Goal: Contribute content: Contribute content

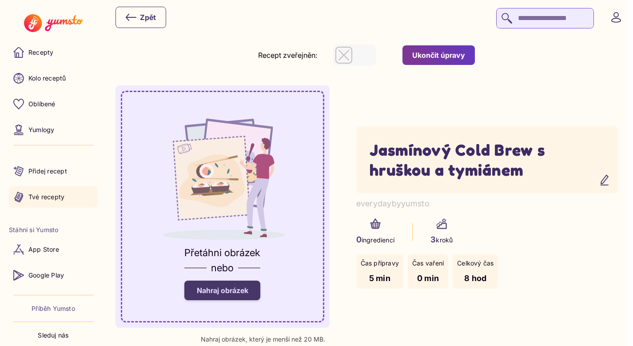
click at [56, 194] on p "Tvé recepty" at bounding box center [46, 196] width 36 height 9
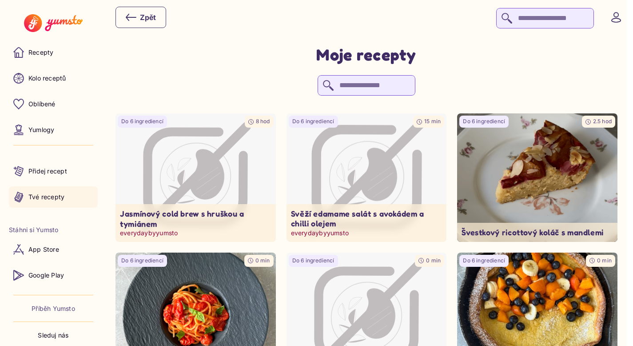
click at [366, 171] on icon "Image not available" at bounding box center [366, 178] width 118 height 118
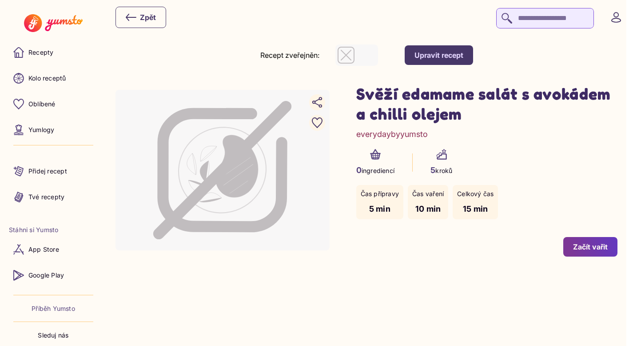
scroll to position [6, 0]
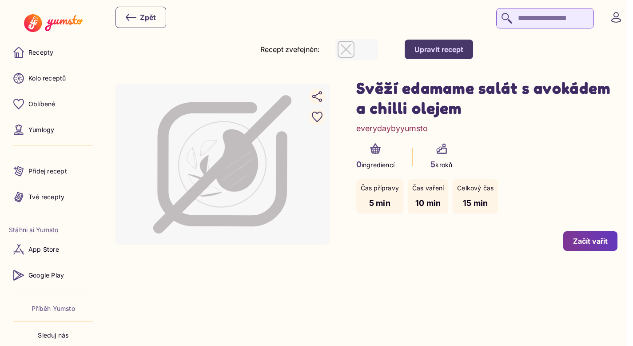
click at [461, 48] on div "Upravit recept" at bounding box center [438, 49] width 49 height 10
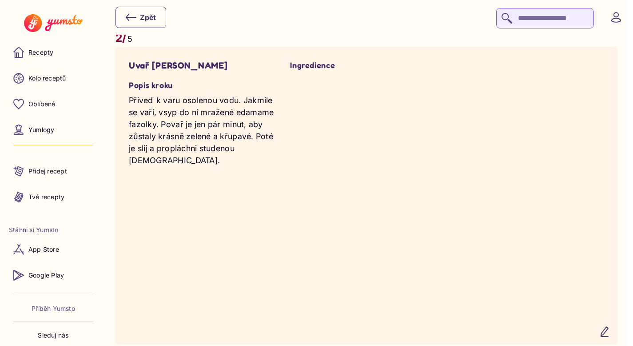
scroll to position [909, 0]
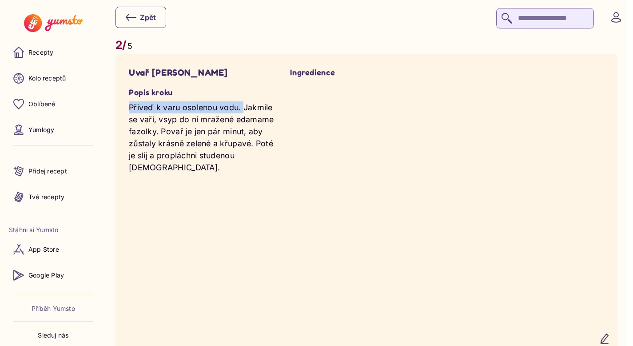
drag, startPoint x: 242, startPoint y: 109, endPoint x: 117, endPoint y: 107, distance: 124.8
click at [117, 107] on yumsto-card "Uvař edamame fazolky Popis kroku Přiveď k varu osolenou vodu. Jakmile se vaří, …" at bounding box center [366, 203] width 502 height 298
copy p "Přiveď k varu osolenou vodu."
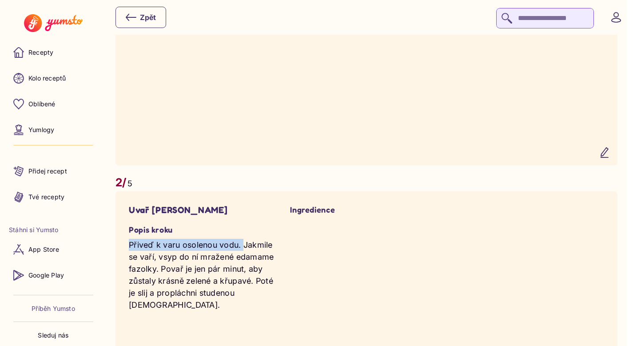
scroll to position [771, 0]
click at [610, 157] on icon "button" at bounding box center [604, 152] width 11 height 11
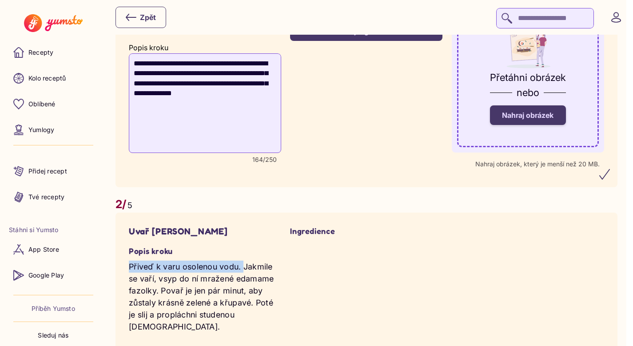
scroll to position [651, 0]
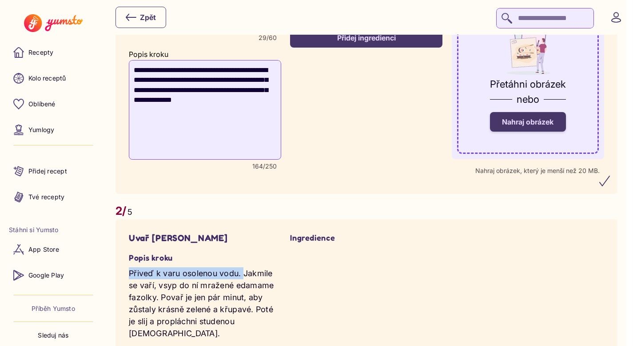
click at [135, 73] on textarea "**********" at bounding box center [205, 109] width 152 height 99
paste textarea "**********"
click at [229, 70] on textarea "**********" at bounding box center [205, 109] width 152 height 99
click at [257, 106] on textarea "**********" at bounding box center [205, 109] width 152 height 99
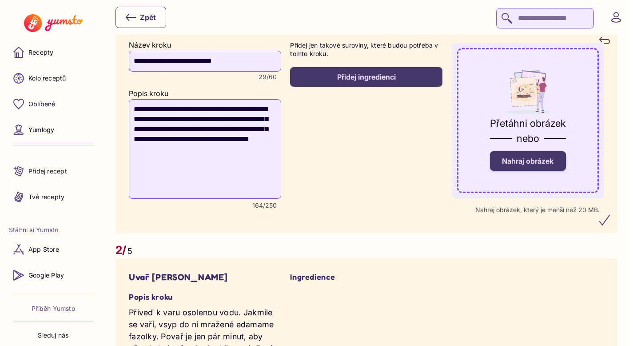
scroll to position [609, 0]
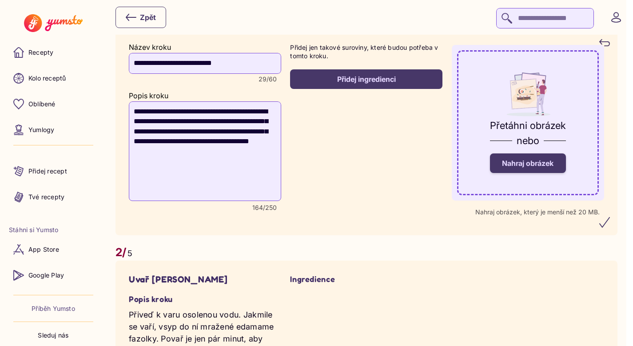
type textarea "**********"
click at [610, 223] on icon "submit" at bounding box center [604, 222] width 11 height 11
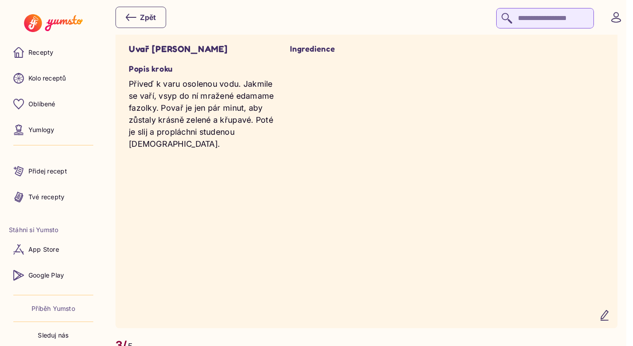
scroll to position [938, 0]
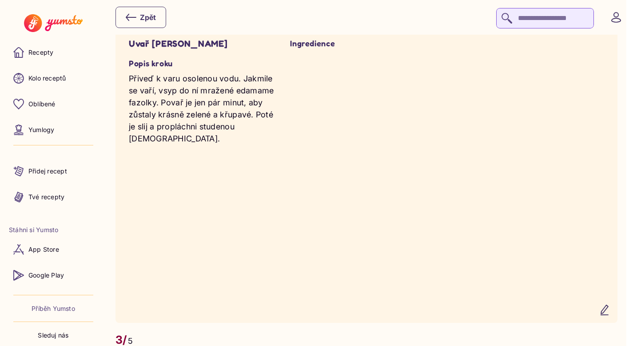
click at [610, 315] on icon "button" at bounding box center [604, 309] width 11 height 11
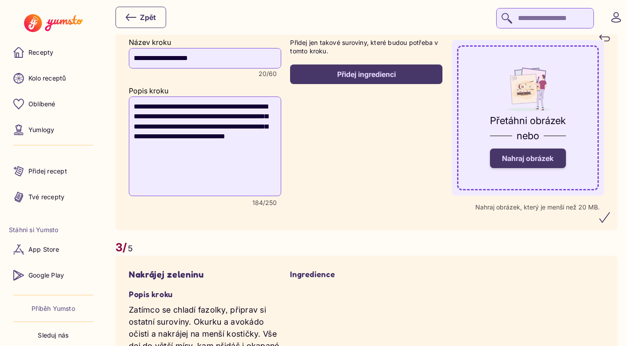
drag, startPoint x: 233, startPoint y: 113, endPoint x: 129, endPoint y: 111, distance: 103.5
click at [129, 112] on textarea "**********" at bounding box center [205, 145] width 152 height 99
type textarea "**********"
click at [609, 218] on icon "submit" at bounding box center [604, 217] width 11 height 11
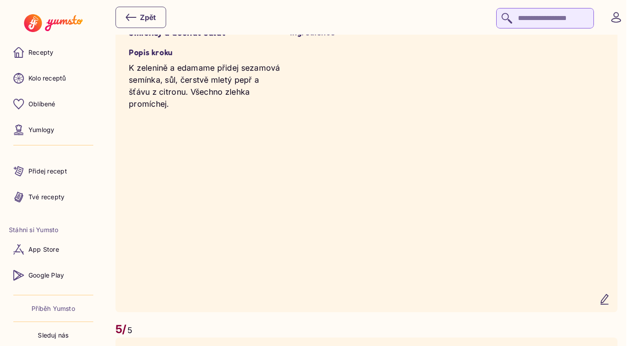
scroll to position [1597, 0]
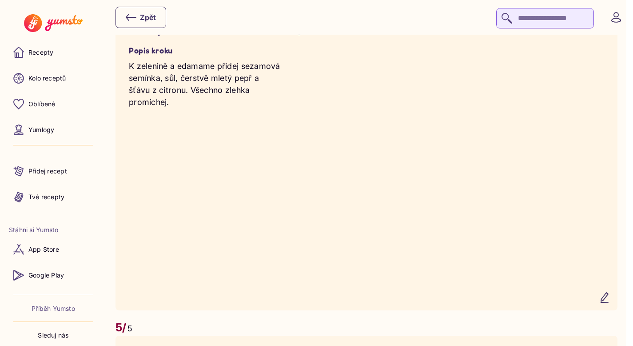
click at [610, 302] on icon "button" at bounding box center [604, 297] width 11 height 11
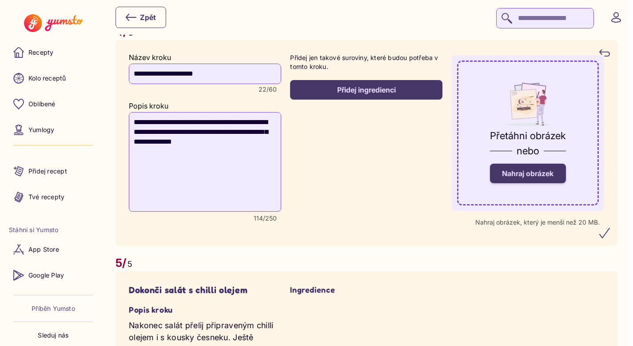
scroll to position [1568, 0]
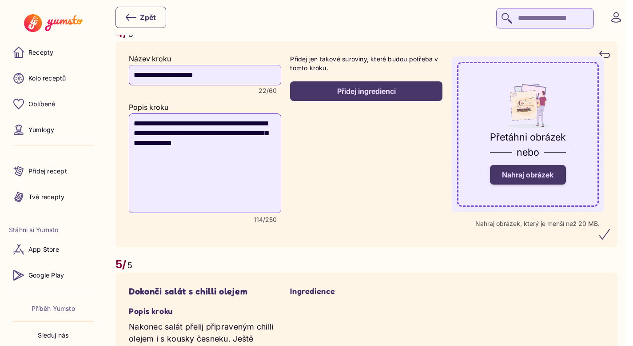
drag, startPoint x: 252, startPoint y: 155, endPoint x: 160, endPoint y: 153, distance: 92.4
click at [160, 153] on textarea "**********" at bounding box center [205, 162] width 152 height 99
click at [247, 175] on textarea "**********" at bounding box center [205, 162] width 152 height 99
drag, startPoint x: 189, startPoint y: 154, endPoint x: 160, endPoint y: 153, distance: 28.4
click at [160, 153] on textarea "**********" at bounding box center [205, 162] width 152 height 99
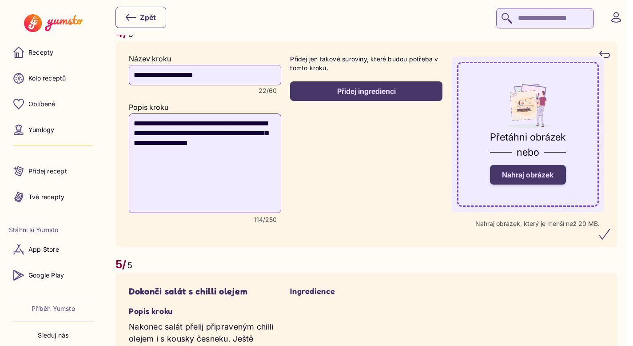
click at [270, 155] on textarea "**********" at bounding box center [205, 162] width 152 height 99
type textarea "**********"
click at [354, 180] on recipe-step-ingredients "Přidej jen takové suroviny, které budou potřeba v tomto kroku. Přidej ingredien…" at bounding box center [366, 144] width 152 height 179
click at [610, 239] on icon "submit" at bounding box center [604, 234] width 11 height 11
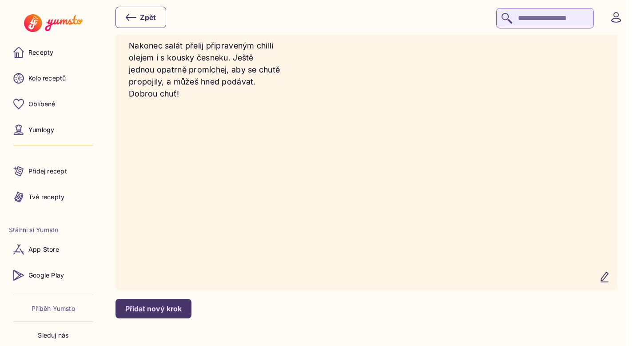
scroll to position [1942, 0]
click at [610, 281] on icon "button" at bounding box center [604, 276] width 11 height 11
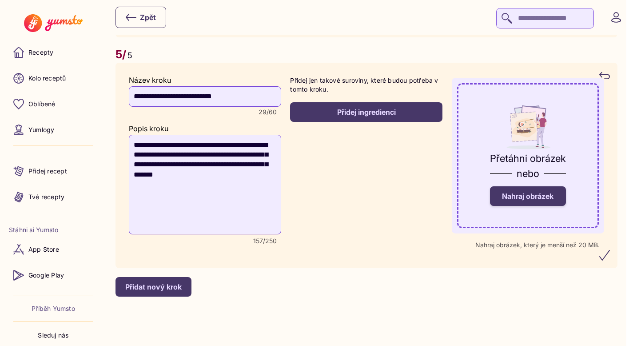
click at [610, 255] on icon "submit" at bounding box center [604, 255] width 11 height 11
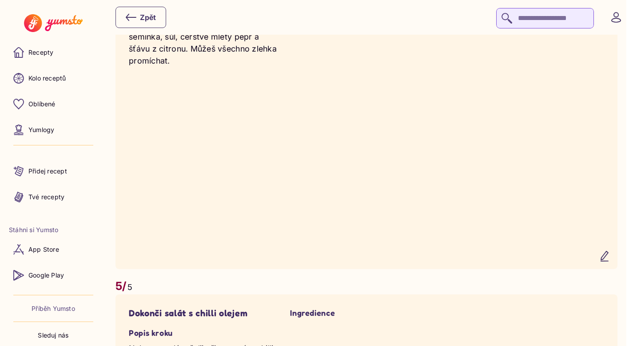
scroll to position [1638, 0]
click at [604, 267] on button "button" at bounding box center [604, 256] width 21 height 21
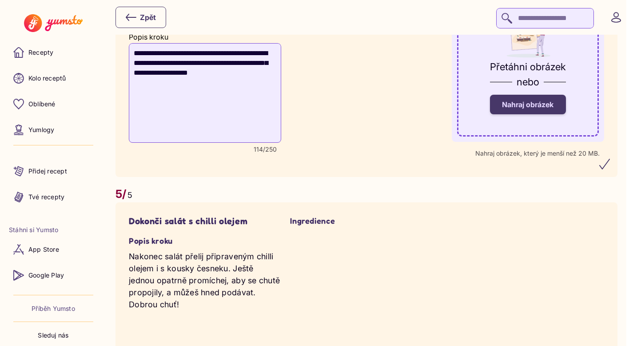
scroll to position [1541, 0]
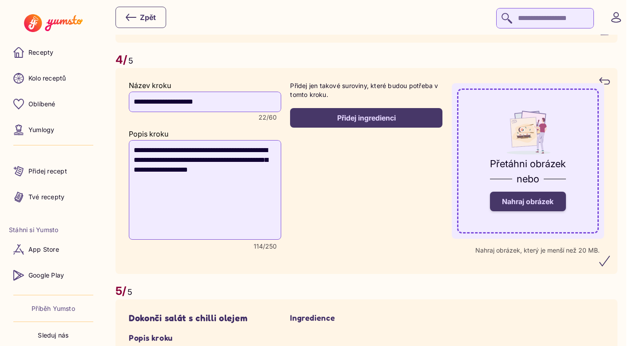
drag, startPoint x: 186, startPoint y: 181, endPoint x: 166, endPoint y: 180, distance: 20.5
click at [166, 180] on textarea "**********" at bounding box center [205, 189] width 152 height 99
click at [172, 182] on textarea "**********" at bounding box center [205, 189] width 152 height 99
click at [248, 183] on textarea "**********" at bounding box center [205, 189] width 152 height 99
type textarea "**********"
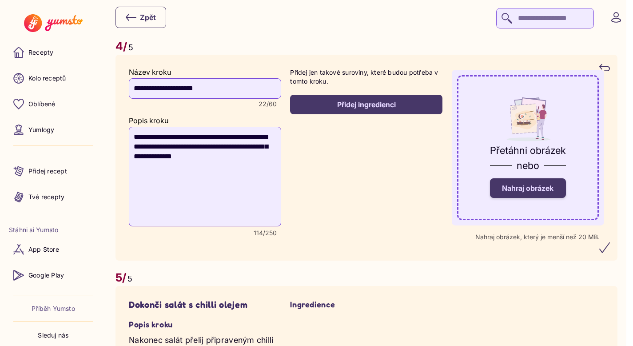
scroll to position [1557, 0]
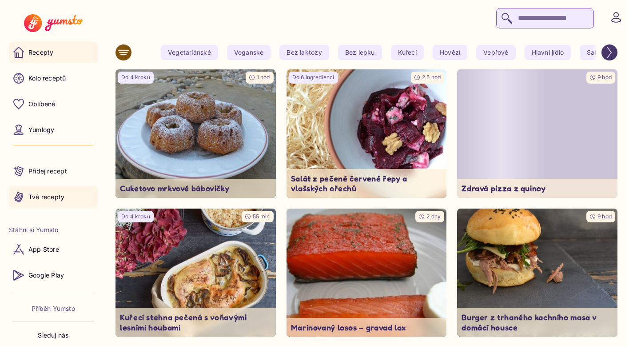
click at [55, 203] on link "Tvé recepty" at bounding box center [53, 196] width 89 height 21
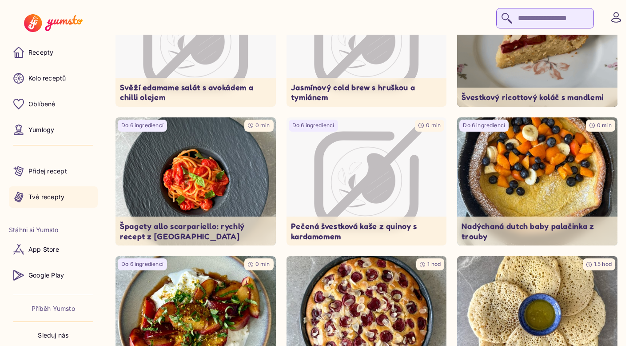
scroll to position [52, 0]
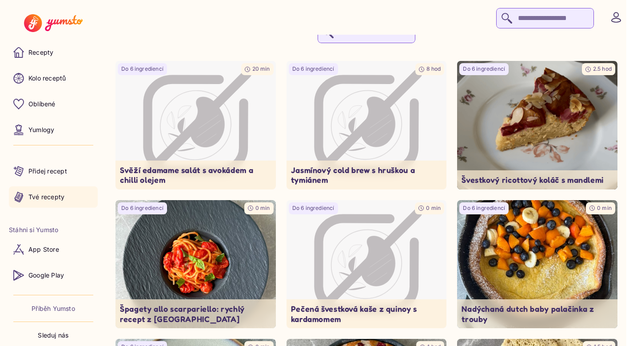
click at [529, 15] on input "search" at bounding box center [545, 18] width 98 height 20
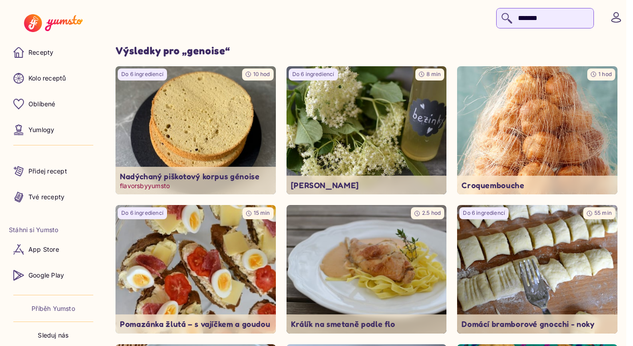
type input "*******"
click at [237, 124] on img at bounding box center [195, 130] width 168 height 135
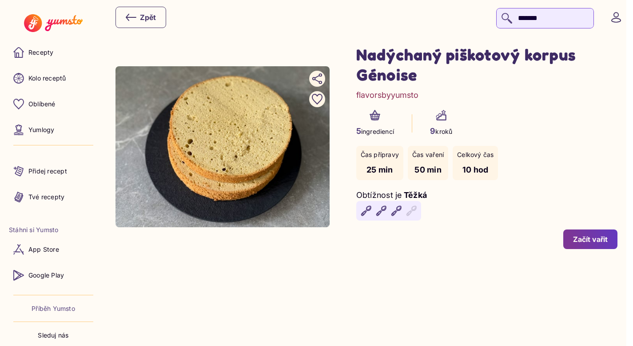
click at [551, 104] on div "Nadýchaný piškotový korpus Génoise flavorsbyyumsto 5 ingrediencí 9 kroků Čas př…" at bounding box center [487, 146] width 262 height 204
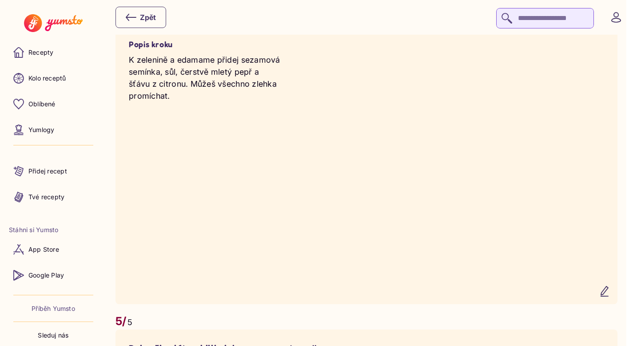
scroll to position [1607, 0]
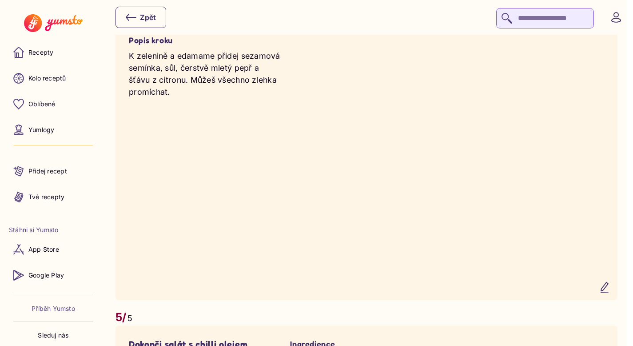
click at [608, 292] on icon "button" at bounding box center [604, 287] width 7 height 10
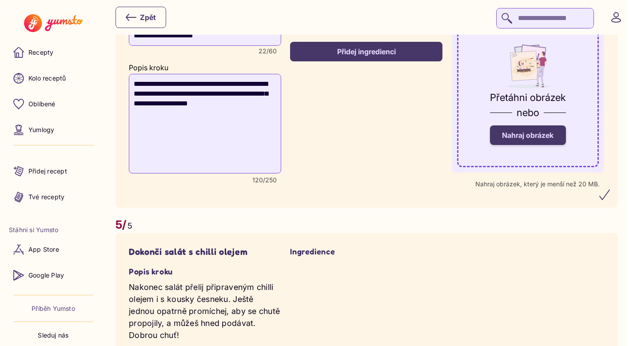
drag, startPoint x: 273, startPoint y: 115, endPoint x: 167, endPoint y: 115, distance: 105.7
click at [167, 115] on textarea "**********" at bounding box center [205, 123] width 152 height 99
type textarea "**********"
click at [610, 200] on icon "submit" at bounding box center [604, 194] width 11 height 11
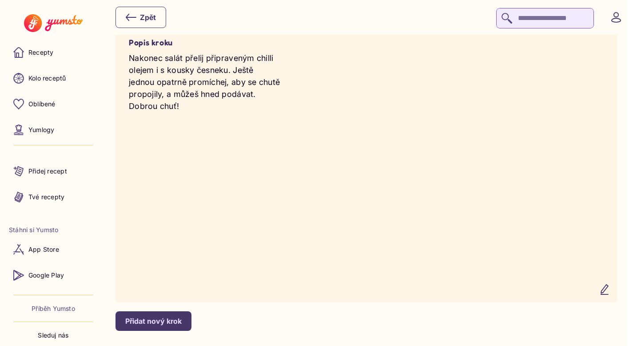
scroll to position [1922, 0]
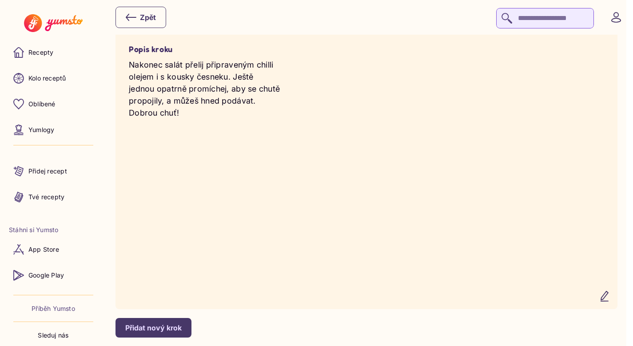
click at [532, 263] on video at bounding box center [528, 159] width 152 height 271
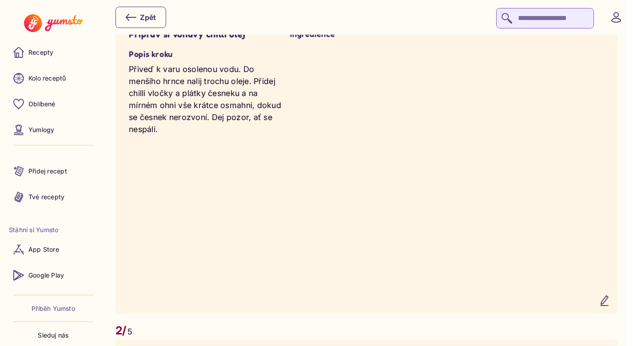
scroll to position [634, 0]
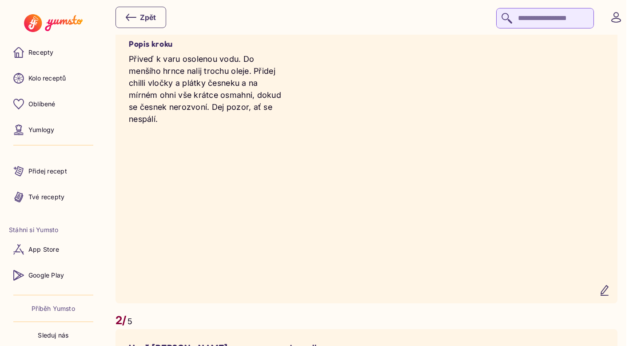
click at [608, 295] on icon "button" at bounding box center [604, 290] width 7 height 10
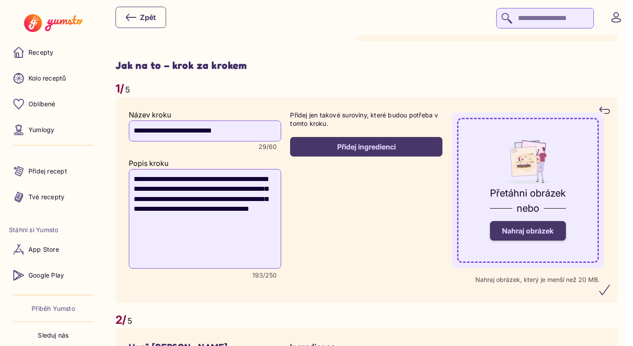
scroll to position [558, 0]
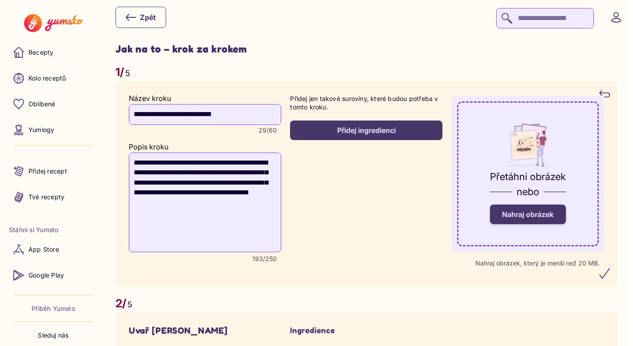
click at [534, 213] on span "Nahraj obrázek" at bounding box center [528, 214] width 52 height 9
click at [0, 0] on input "Nahraj obrázek" at bounding box center [0, 0] width 0 height 0
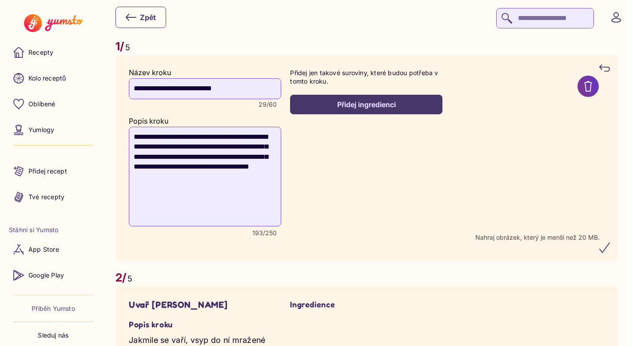
scroll to position [592, 0]
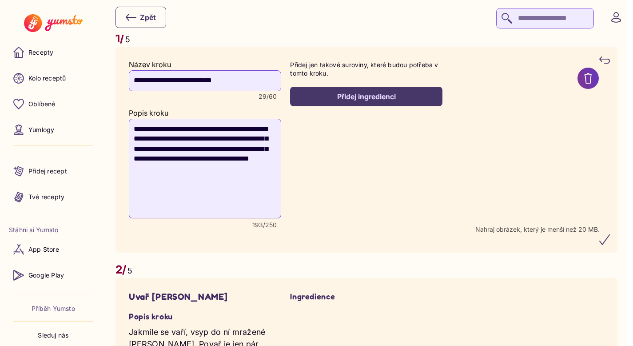
click at [608, 235] on icon "submit" at bounding box center [604, 239] width 11 height 11
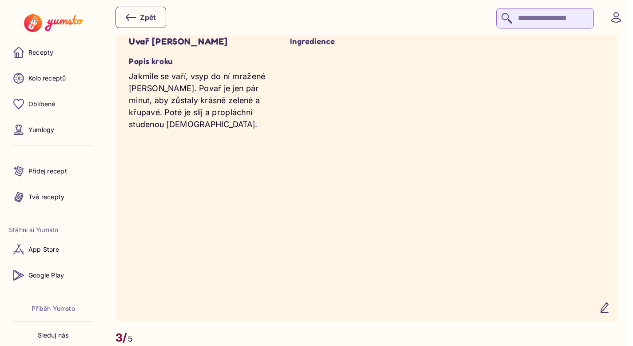
scroll to position [971, 0]
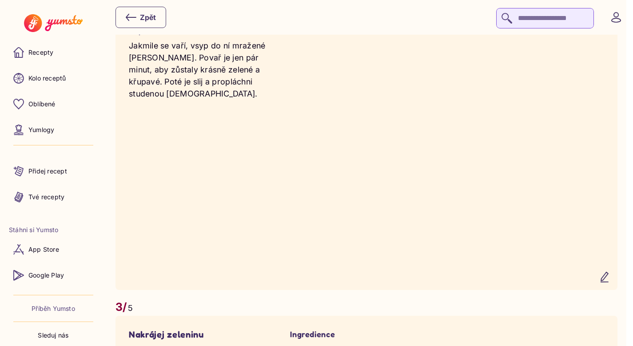
click at [610, 282] on icon "button" at bounding box center [604, 276] width 11 height 11
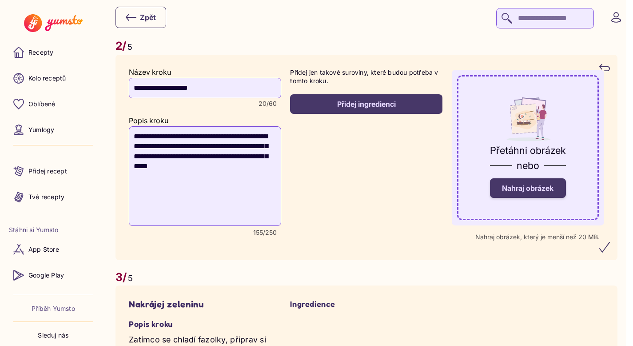
scroll to position [868, 0]
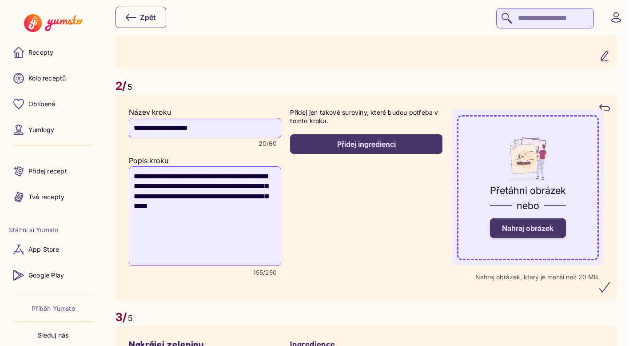
click at [528, 238] on label "Nahraj obrázek" at bounding box center [528, 228] width 76 height 20
click at [0, 0] on input "Nahraj obrázek" at bounding box center [0, 0] width 0 height 0
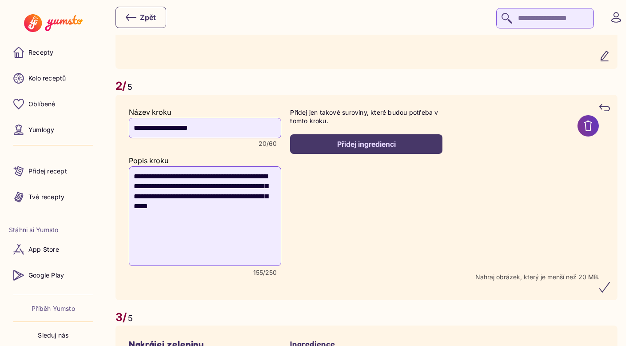
click at [610, 290] on icon "submit" at bounding box center [604, 287] width 11 height 11
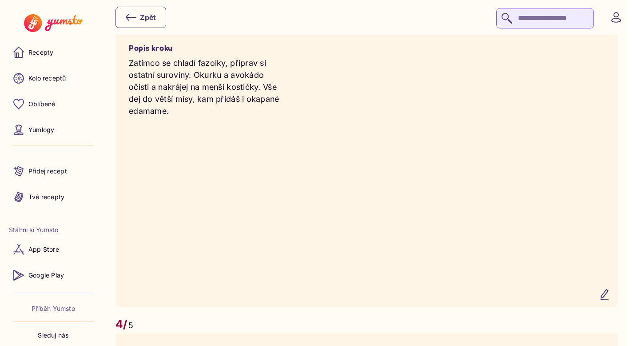
scroll to position [1284, 0]
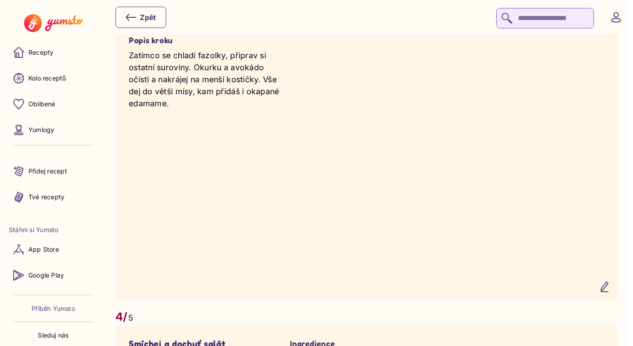
click at [608, 291] on icon "button" at bounding box center [604, 287] width 7 height 10
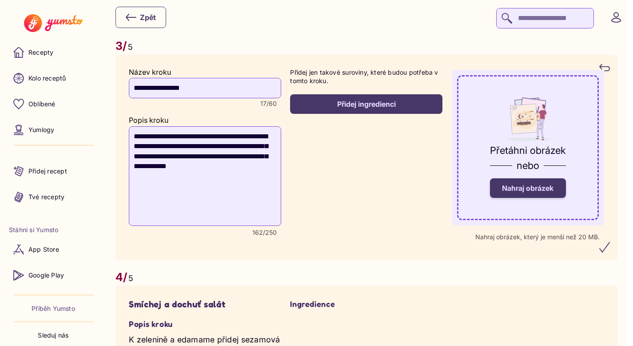
scroll to position [1229, 0]
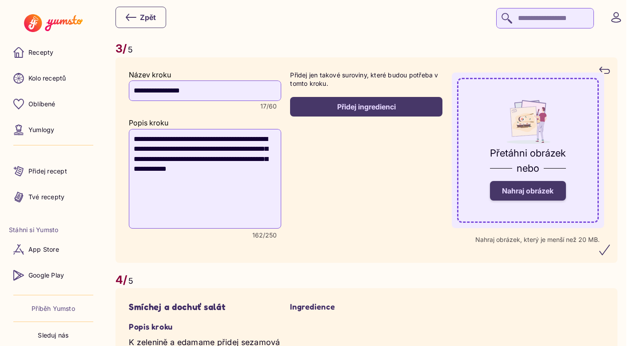
click at [529, 195] on span "Nahraj obrázek" at bounding box center [528, 190] width 52 height 9
click at [0, 0] on input "Nahraj obrázek" at bounding box center [0, 0] width 0 height 0
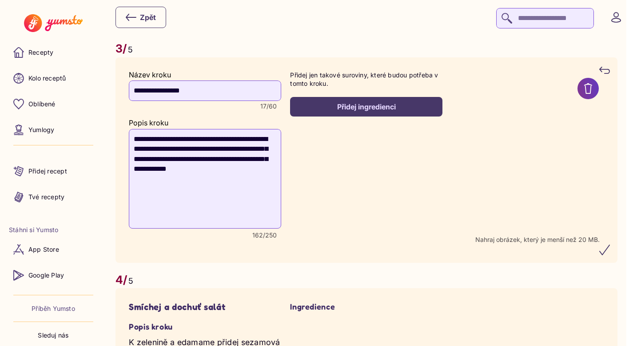
click at [609, 255] on icon "submit" at bounding box center [604, 249] width 11 height 11
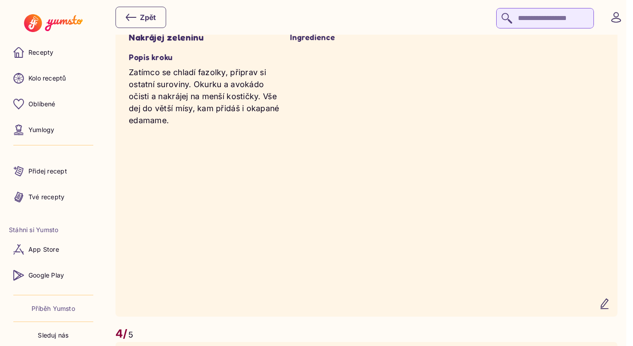
scroll to position [1186, 0]
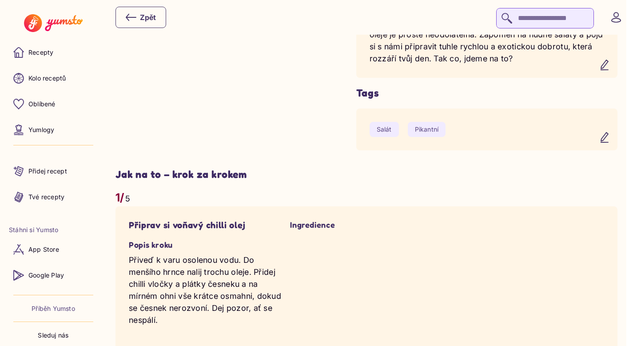
scroll to position [426, 0]
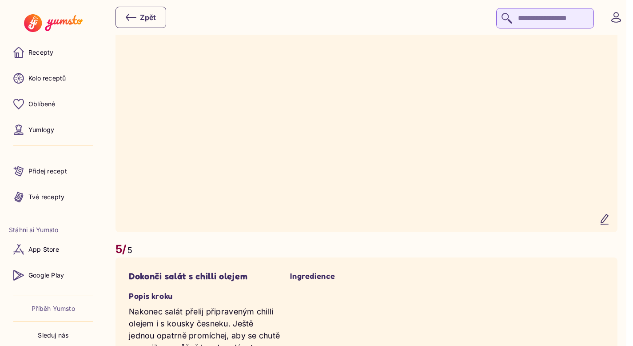
click at [610, 224] on icon "button" at bounding box center [604, 219] width 11 height 11
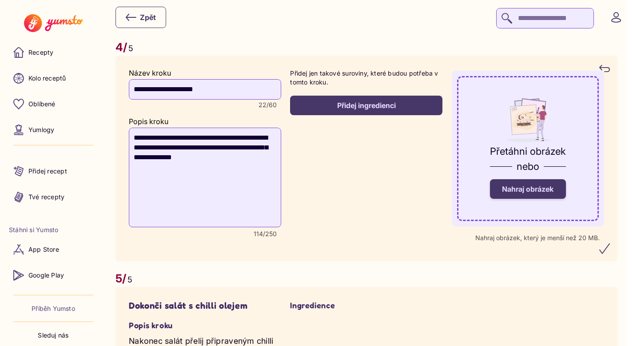
scroll to position [1550, 0]
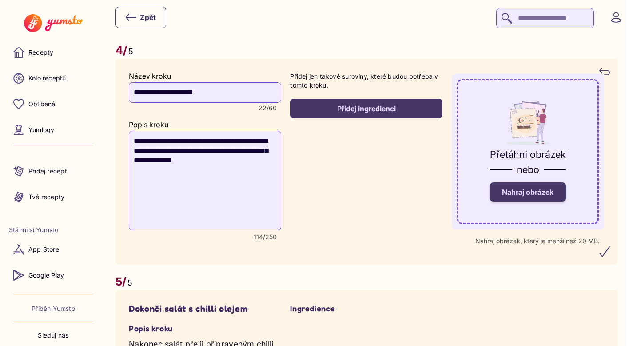
click at [537, 196] on span "Nahraj obrázek" at bounding box center [528, 191] width 52 height 9
click at [0, 0] on input "Nahraj obrázek" at bounding box center [0, 0] width 0 height 0
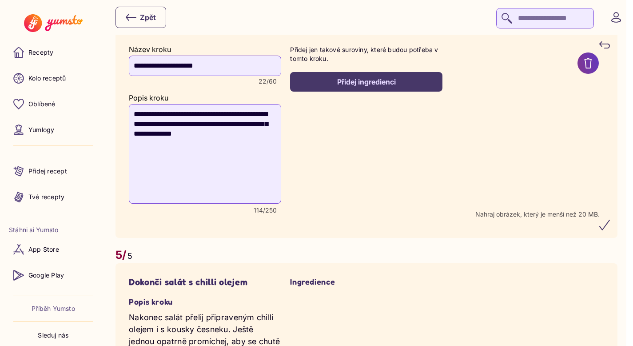
scroll to position [1580, 0]
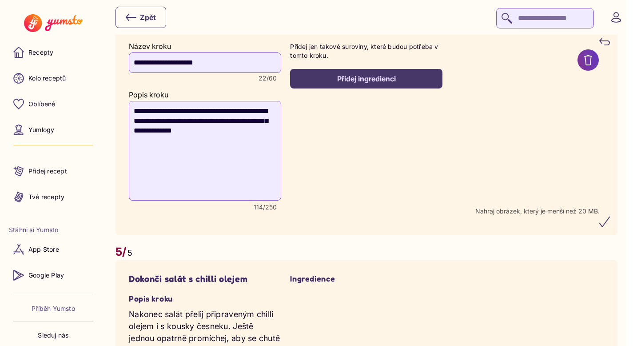
click at [610, 227] on icon "submit" at bounding box center [604, 221] width 11 height 11
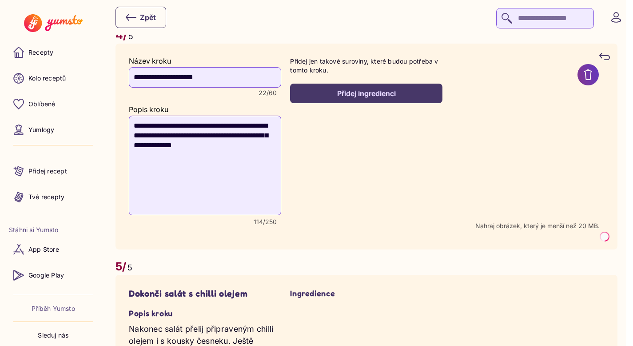
scroll to position [1546, 0]
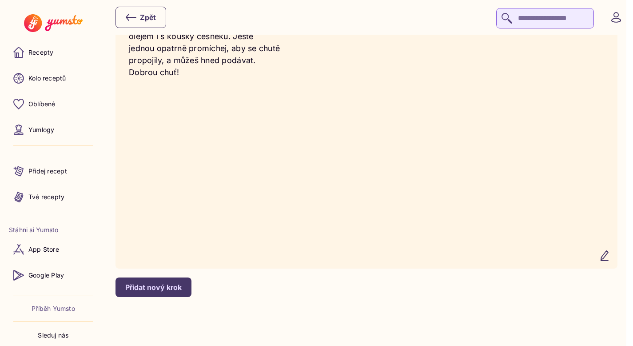
click at [608, 260] on icon "button" at bounding box center [604, 256] width 7 height 10
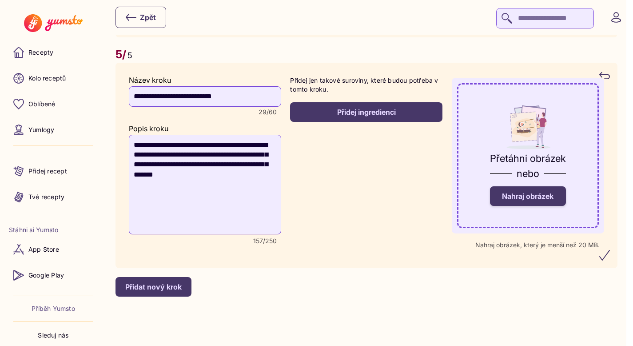
click at [534, 202] on label "Nahraj obrázek" at bounding box center [528, 196] width 76 height 20
click at [0, 0] on input "Nahraj obrázek" at bounding box center [0, 0] width 0 height 0
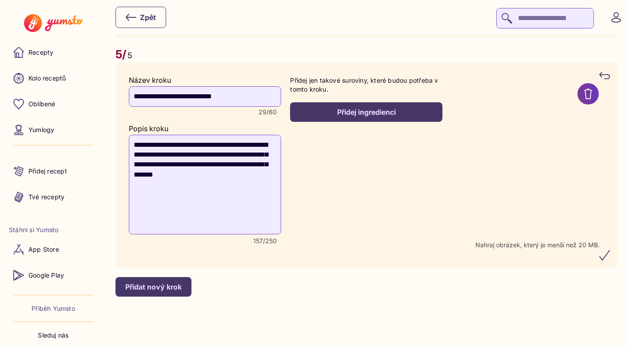
click at [609, 260] on icon "submit" at bounding box center [604, 255] width 11 height 11
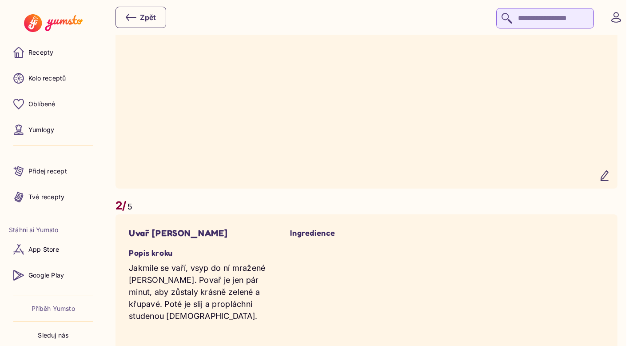
scroll to position [665, 0]
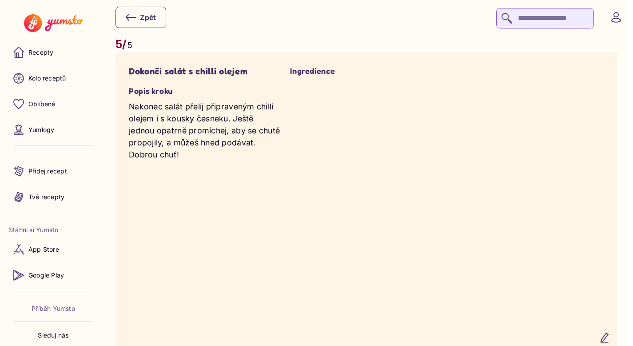
scroll to position [1918, 0]
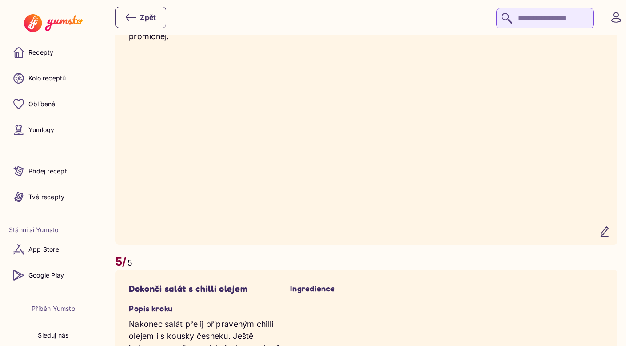
click at [608, 236] on icon "button" at bounding box center [604, 232] width 7 height 10
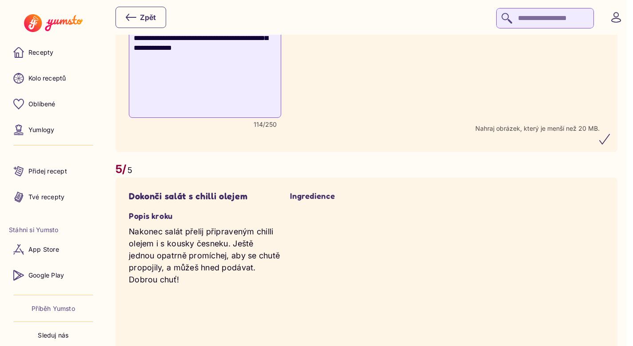
scroll to position [1566, 0]
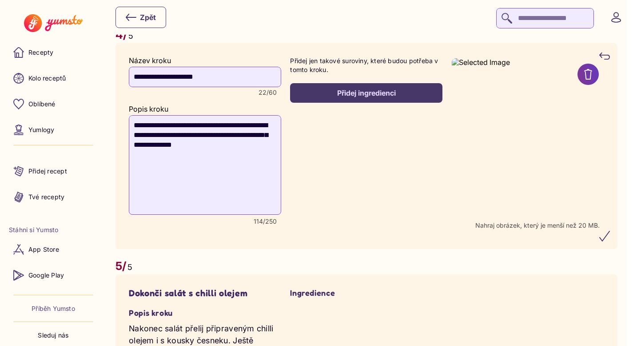
click at [609, 241] on icon "submit" at bounding box center [604, 236] width 11 height 11
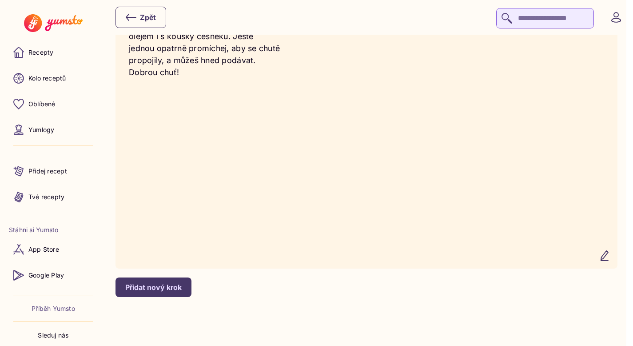
click at [608, 253] on icon "button" at bounding box center [604, 256] width 7 height 10
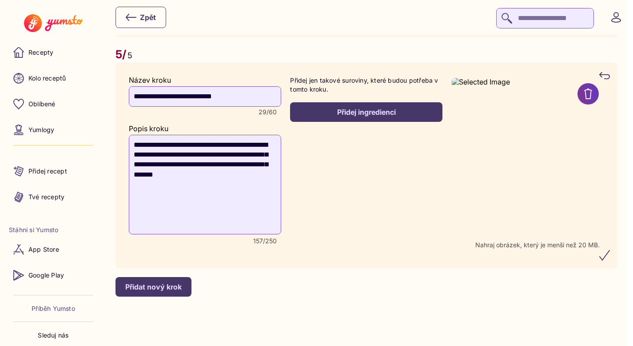
click at [610, 253] on icon "submit" at bounding box center [604, 255] width 11 height 11
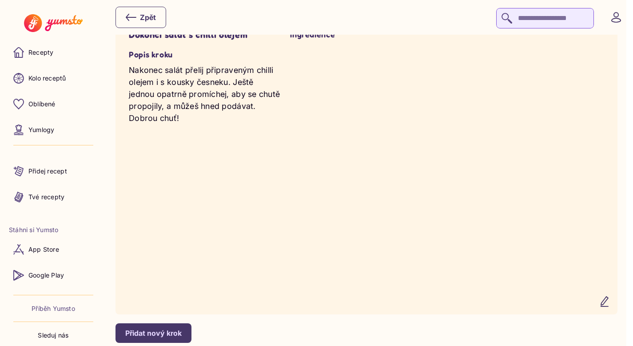
scroll to position [1982, 0]
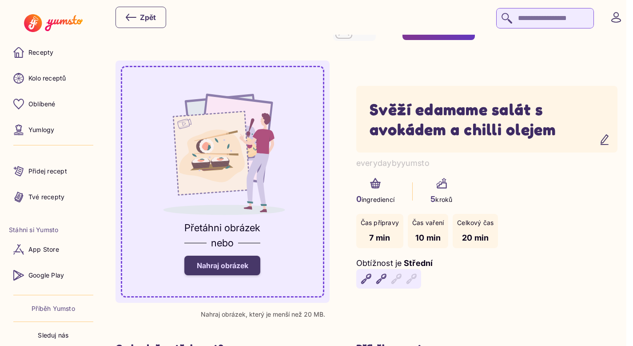
scroll to position [27, 0]
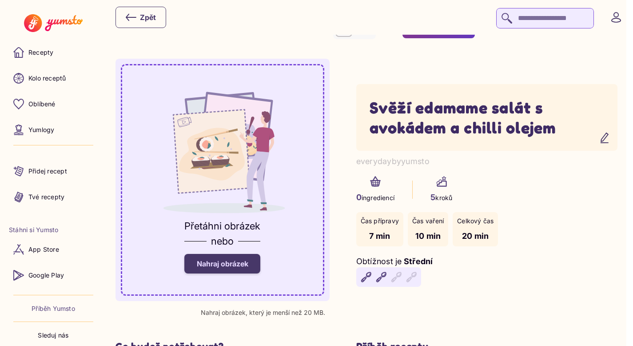
click at [231, 258] on label "Nahraj obrázek" at bounding box center [222, 264] width 76 height 20
click at [0, 0] on input "Nahraj obrázek" at bounding box center [0, 0] width 0 height 0
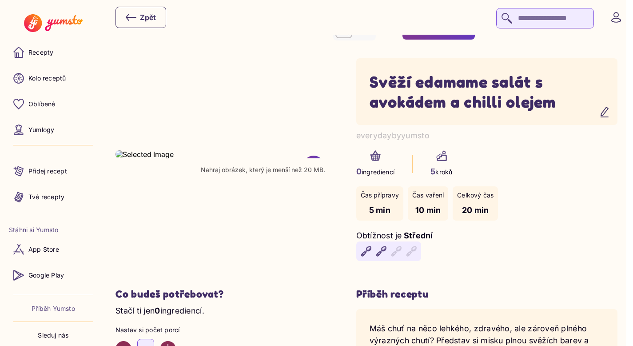
scroll to position [0, 0]
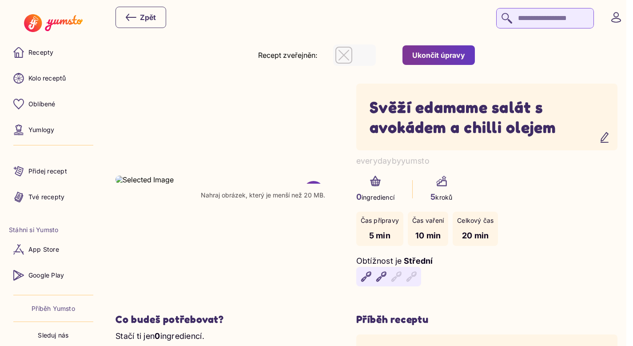
click at [426, 62] on button "Ukončit úpravy" at bounding box center [438, 55] width 72 height 20
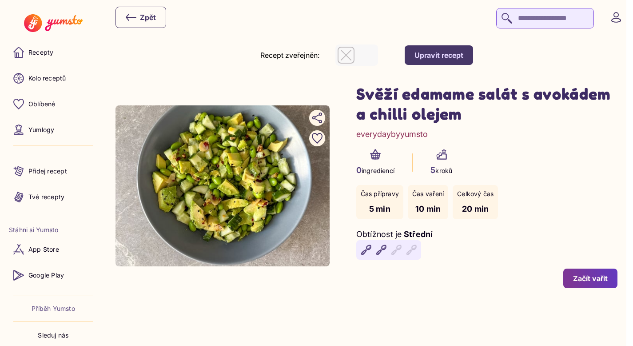
click at [349, 52] on icon "button" at bounding box center [346, 55] width 11 height 11
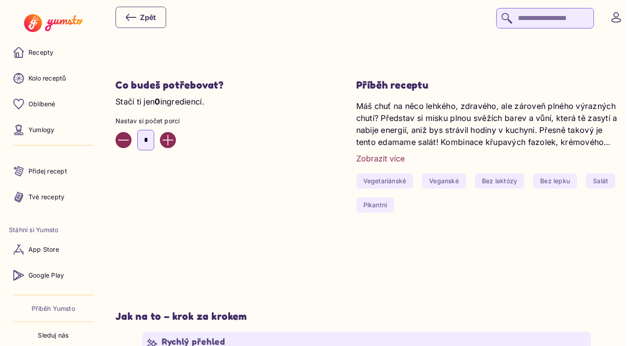
scroll to position [309, 0]
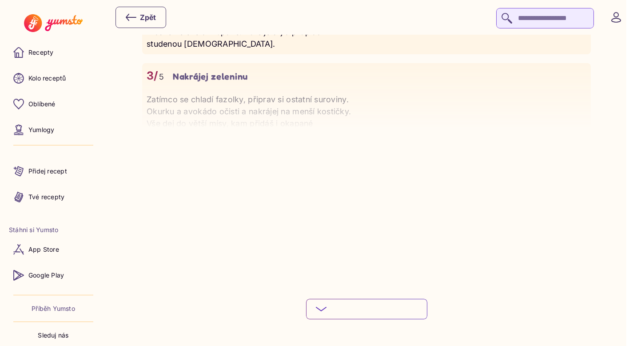
scroll to position [838, 0]
click at [344, 298] on button "Podívej se na celý postup" at bounding box center [366, 308] width 121 height 20
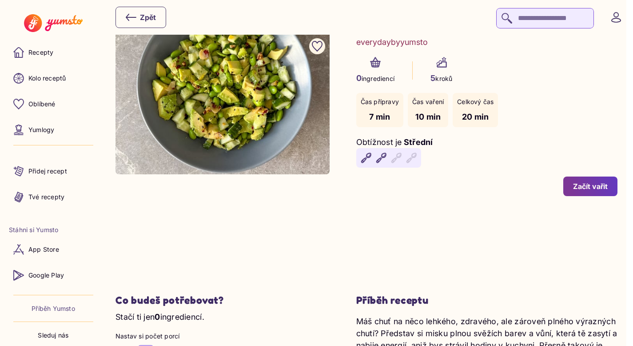
scroll to position [0, 0]
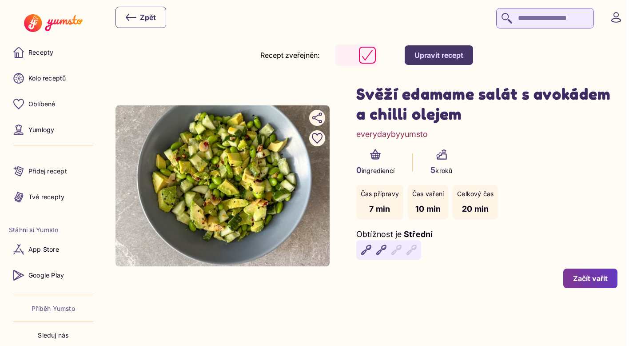
click at [369, 54] on icon "button" at bounding box center [367, 55] width 11 height 11
click at [422, 55] on div "Upravit recept" at bounding box center [438, 55] width 49 height 10
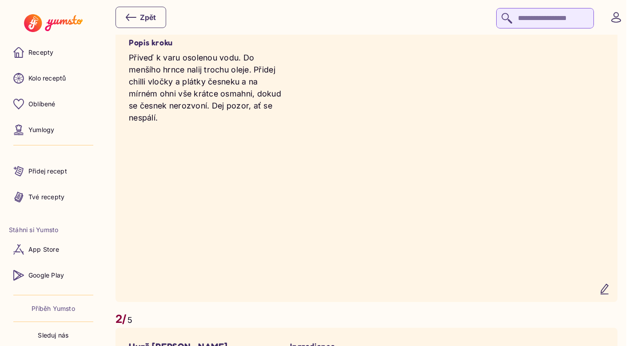
scroll to position [584, 0]
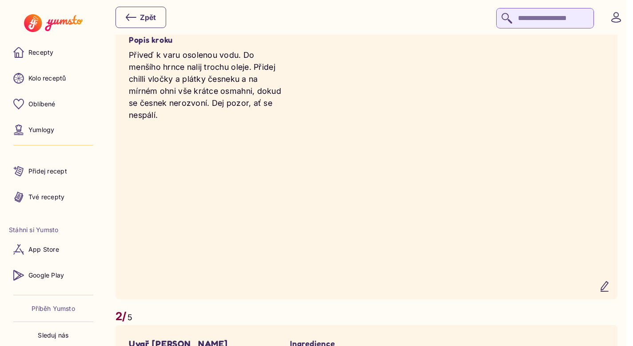
click at [608, 291] on icon "button" at bounding box center [604, 286] width 7 height 10
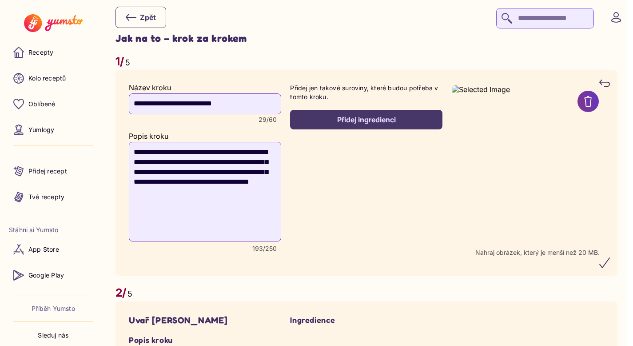
scroll to position [485, 0]
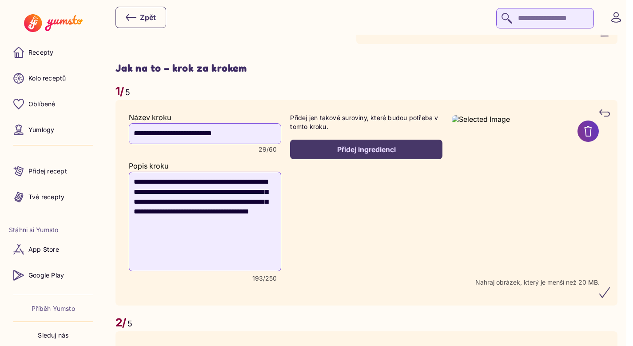
click at [371, 144] on div "Přidej ingredienci" at bounding box center [366, 149] width 133 height 10
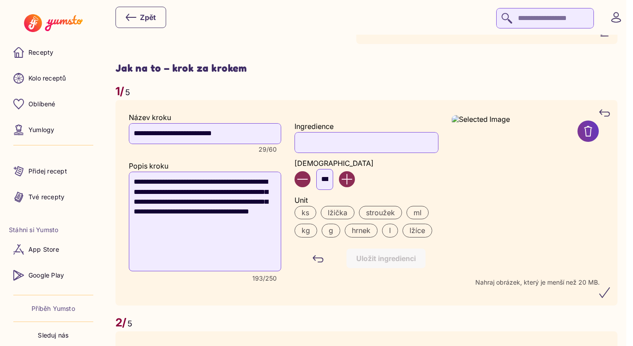
click at [346, 146] on input "Ingredience" at bounding box center [365, 142] width 143 height 20
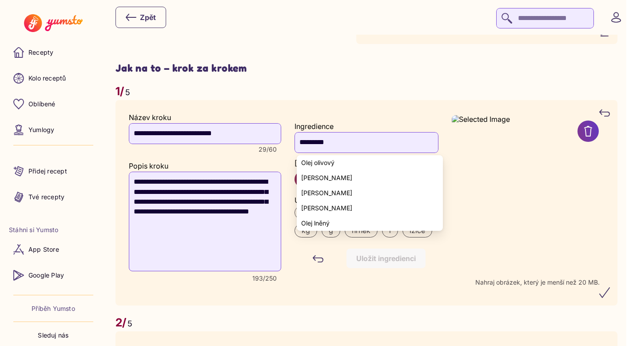
click at [325, 161] on span "Olej olivový" at bounding box center [317, 162] width 33 height 7
type input "**********"
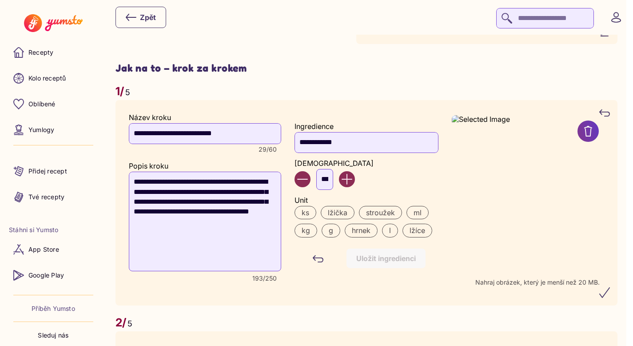
click at [332, 179] on input "***" at bounding box center [324, 179] width 17 height 20
type input "*"
click at [419, 231] on label "lžíce" at bounding box center [417, 229] width 30 height 13
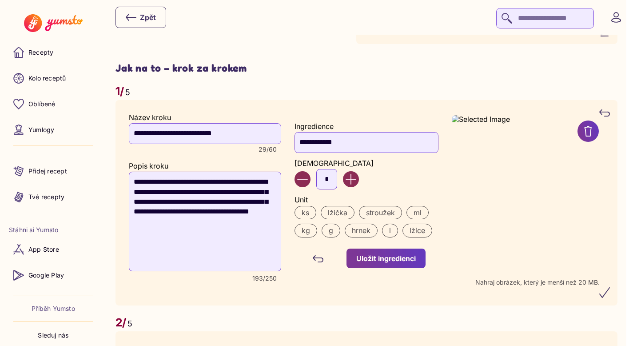
click at [395, 256] on div "Uložit ingredienci" at bounding box center [386, 258] width 60 height 10
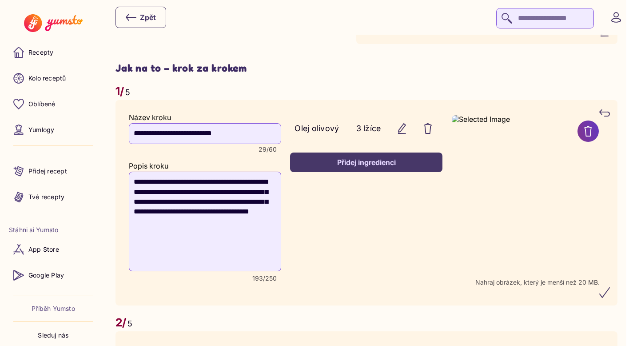
click at [360, 166] on div "Přidej ingredienci" at bounding box center [366, 162] width 133 height 10
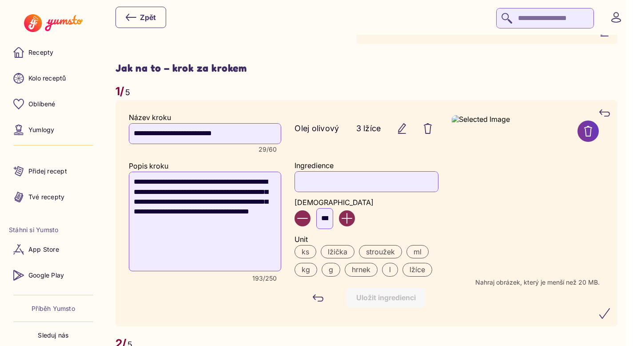
click at [342, 181] on input "Ingredience" at bounding box center [365, 181] width 143 height 20
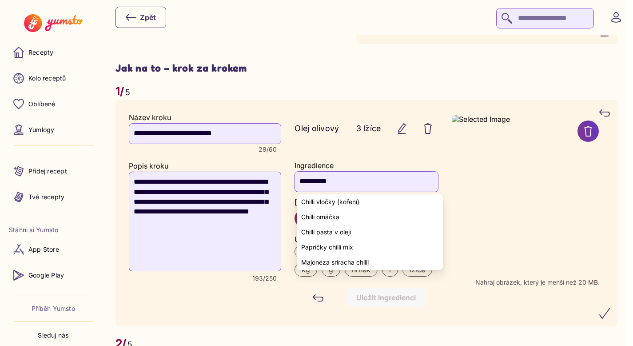
click at [325, 199] on span "Chilli vločky (koření)" at bounding box center [330, 201] width 58 height 7
type input "**********"
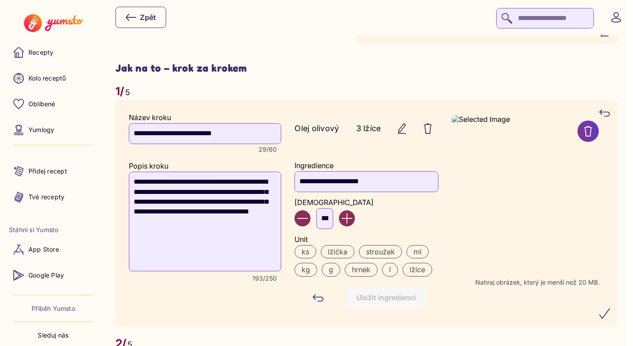
click at [330, 222] on input "***" at bounding box center [324, 218] width 17 height 20
type input "*"
click at [345, 252] on label "lžička" at bounding box center [338, 251] width 34 height 13
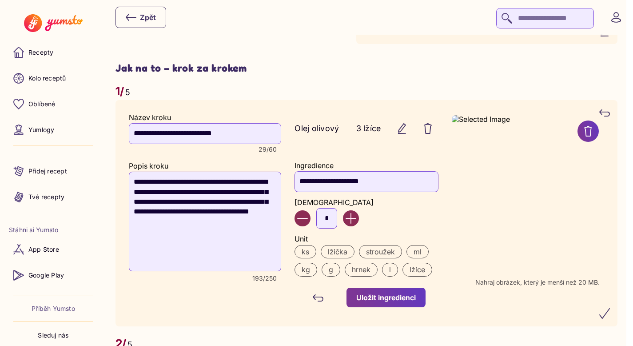
click at [391, 302] on button "Uložit ingredienci" at bounding box center [385, 297] width 79 height 20
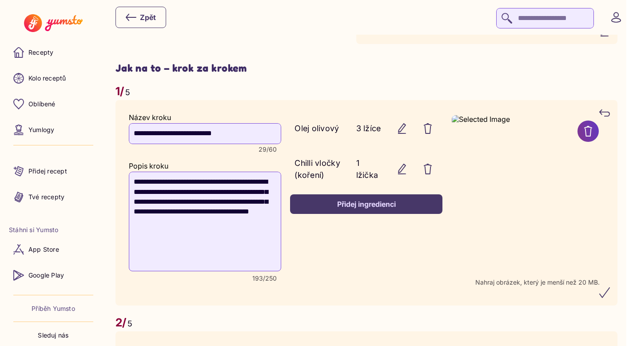
click at [347, 206] on div "Přidej ingredienci" at bounding box center [366, 204] width 133 height 10
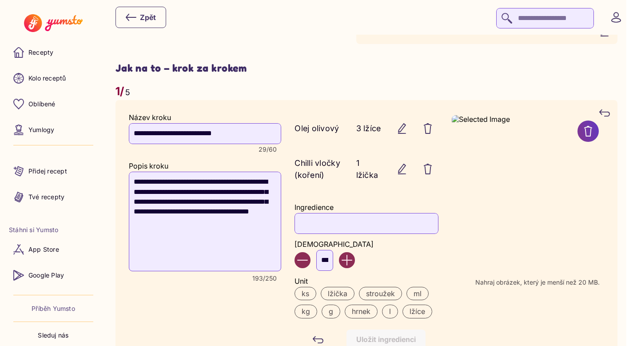
click at [327, 226] on input "Ingredience" at bounding box center [365, 223] width 143 height 20
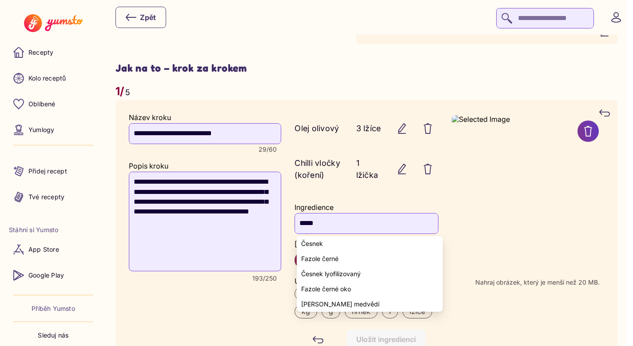
click at [330, 244] on yumsto-option "Česnek" at bounding box center [370, 243] width 146 height 15
type input "******"
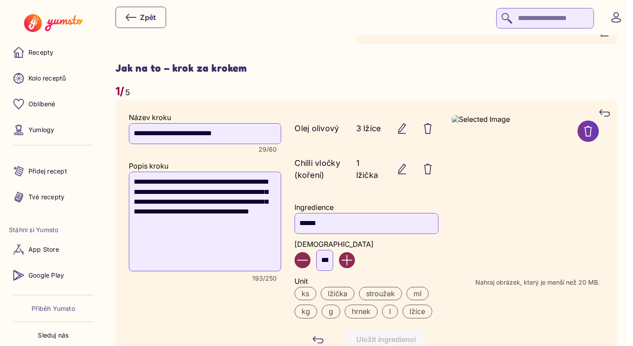
click at [333, 262] on input "***" at bounding box center [324, 260] width 17 height 20
type input "*"
click at [312, 290] on label "ks" at bounding box center [305, 293] width 22 height 13
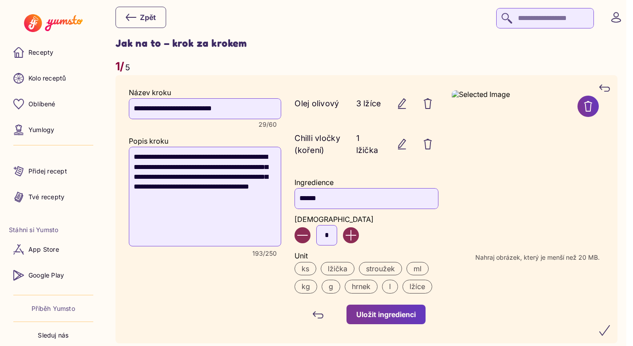
scroll to position [528, 0]
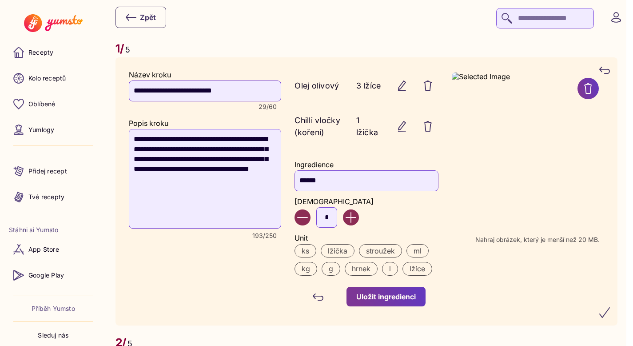
click at [388, 294] on div "Uložit ingredienci" at bounding box center [386, 296] width 60 height 10
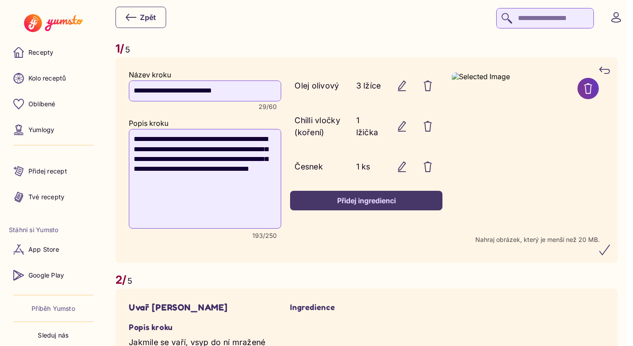
click at [407, 167] on icon "button" at bounding box center [402, 166] width 11 height 11
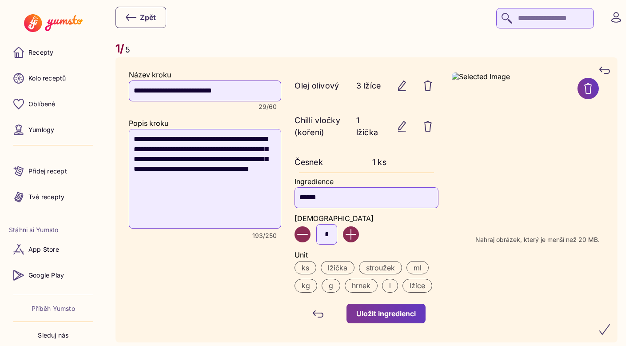
click at [391, 268] on label "stroužek" at bounding box center [380, 267] width 43 height 13
click at [400, 318] on button "Uložit ingredienci" at bounding box center [385, 313] width 79 height 20
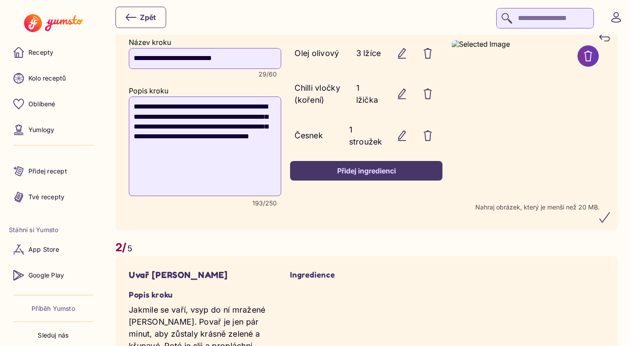
scroll to position [562, 0]
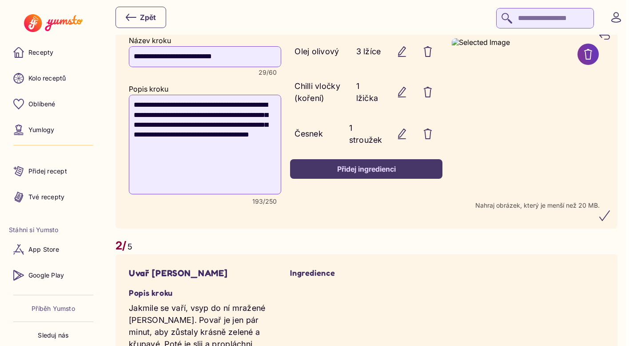
click at [605, 220] on button "submit" at bounding box center [604, 215] width 21 height 21
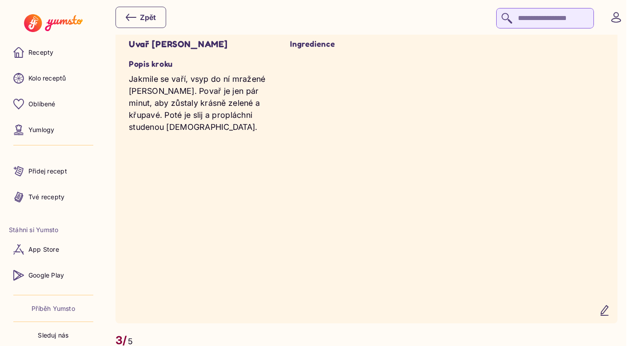
scroll to position [884, 0]
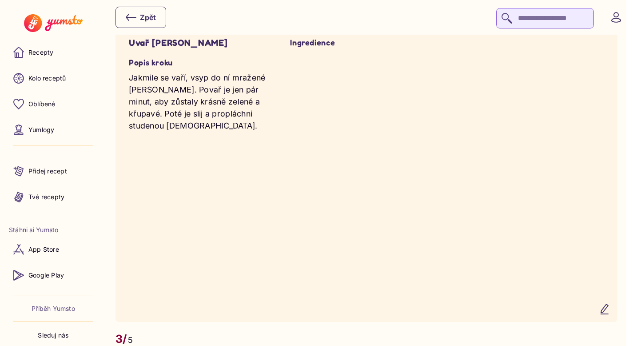
click at [608, 314] on icon "button" at bounding box center [604, 309] width 7 height 10
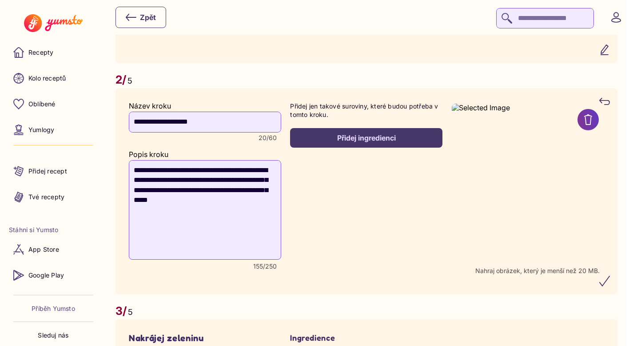
scroll to position [819, 0]
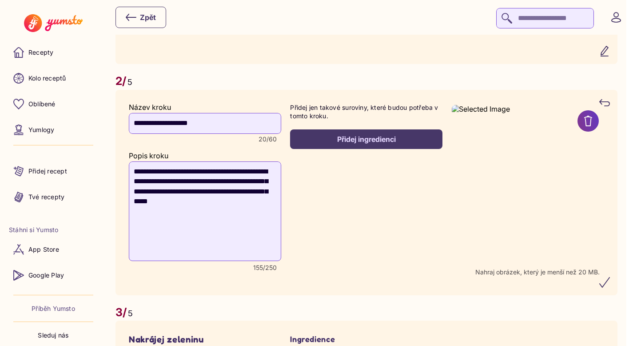
click at [404, 137] on button "Přidej ingredienci" at bounding box center [366, 139] width 152 height 20
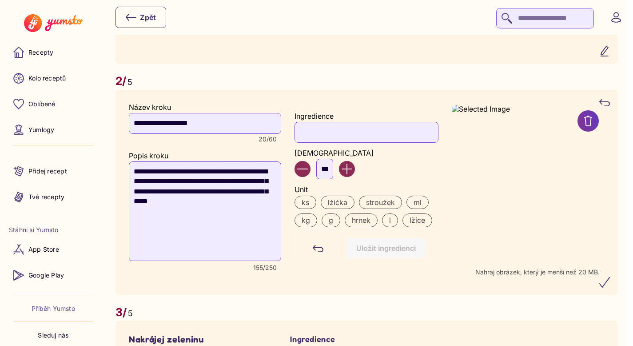
click at [354, 131] on input "Ingredience" at bounding box center [365, 132] width 143 height 20
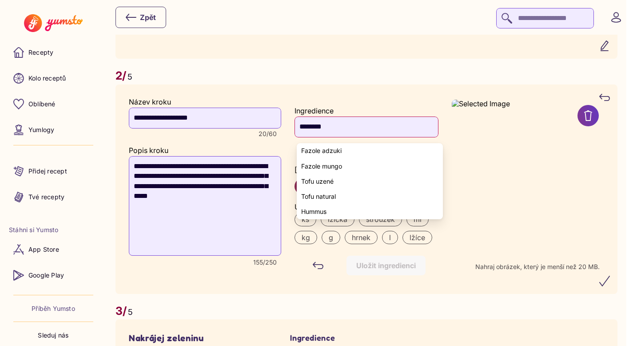
scroll to position [820, 0]
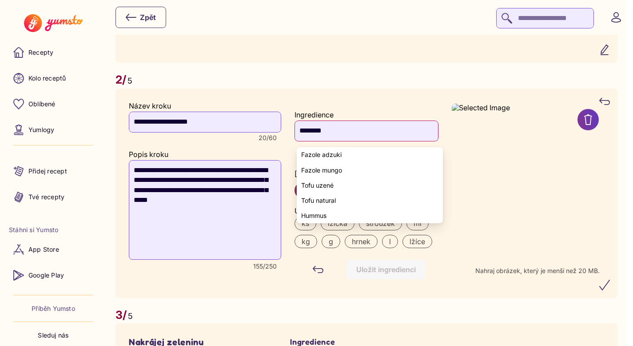
click at [349, 134] on input "*******" at bounding box center [365, 130] width 143 height 20
type input "*"
click at [377, 93] on yumsto-card "**********" at bounding box center [366, 192] width 502 height 209
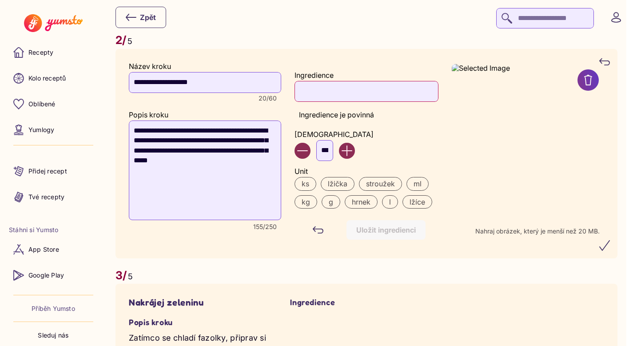
scroll to position [863, 0]
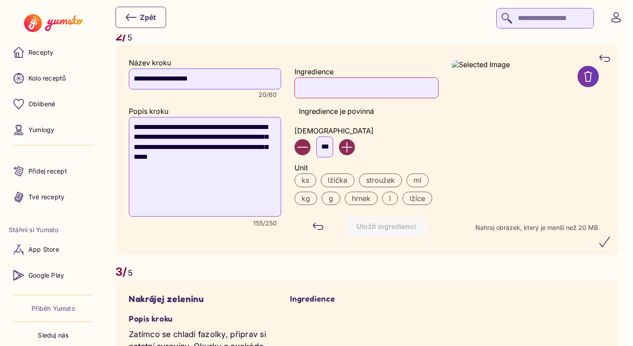
click at [609, 243] on icon "submit" at bounding box center [604, 241] width 11 height 11
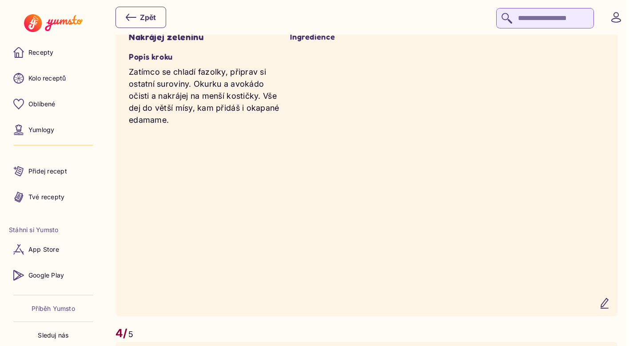
scroll to position [1215, 0]
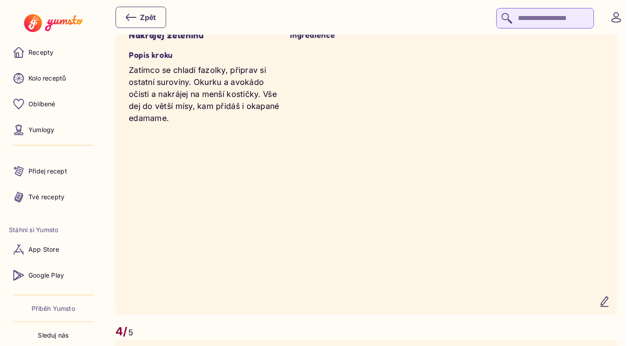
click at [608, 306] on icon "button" at bounding box center [604, 301] width 7 height 10
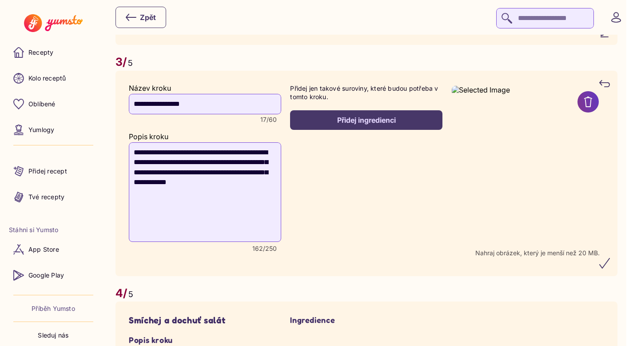
scroll to position [1153, 0]
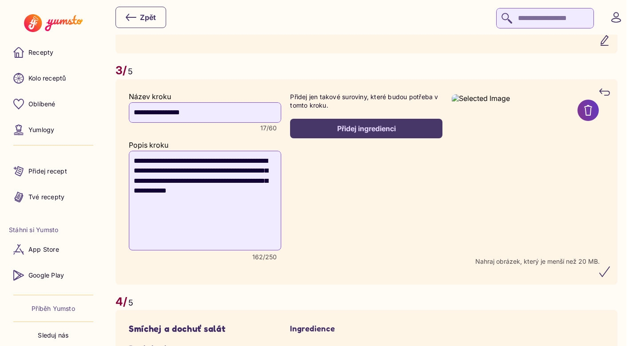
click at [367, 131] on div "Přidej ingredienci" at bounding box center [366, 128] width 133 height 10
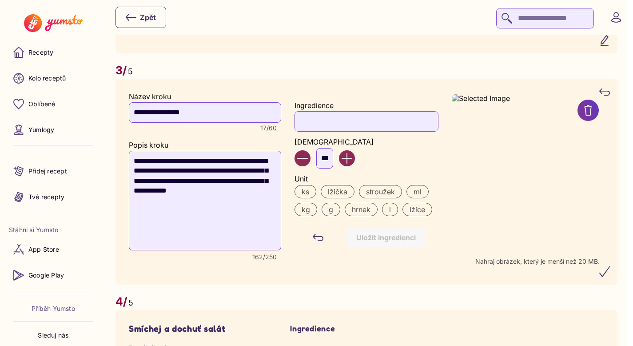
click at [336, 128] on input "Ingredience" at bounding box center [365, 121] width 143 height 20
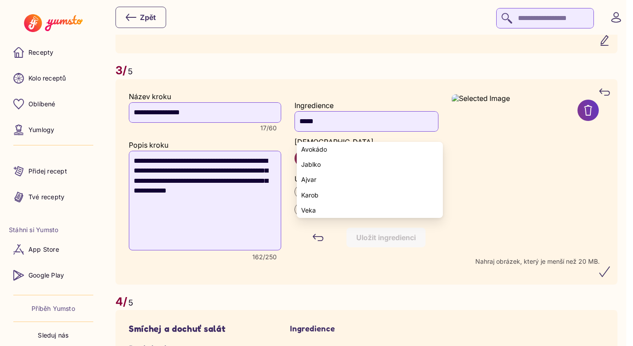
click at [323, 147] on span "Avokádo" at bounding box center [314, 149] width 26 height 7
type input "*******"
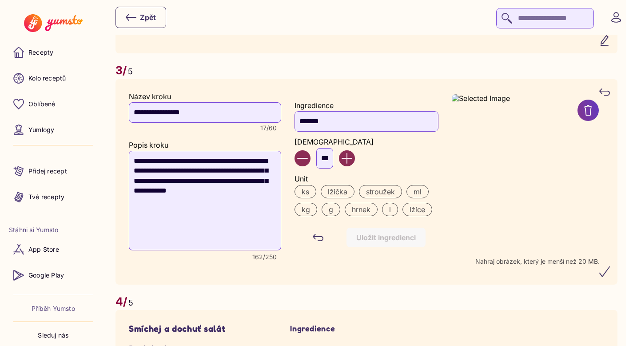
click at [330, 163] on input "***" at bounding box center [324, 158] width 17 height 20
type input "*"
click at [309, 198] on label "ks" at bounding box center [305, 191] width 22 height 13
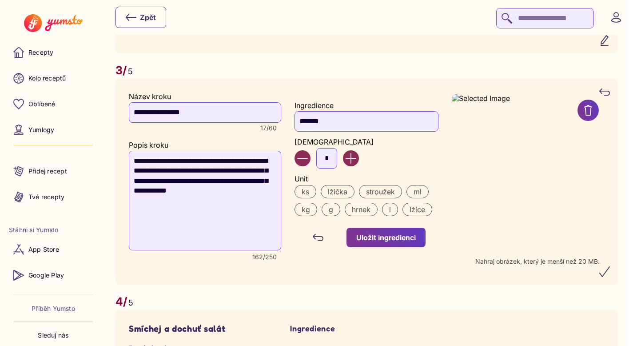
click at [414, 242] on div "Uložit ingredienci" at bounding box center [386, 237] width 60 height 10
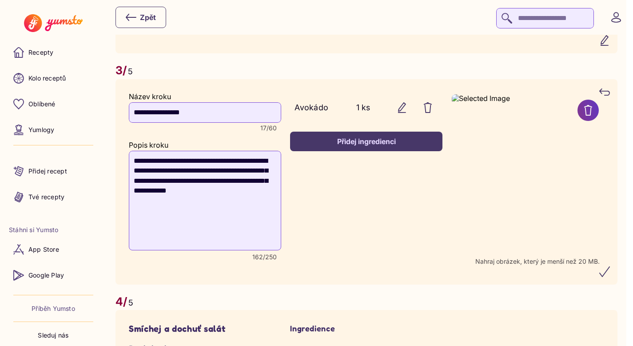
click at [373, 151] on button "Přidej ingredienci" at bounding box center [366, 141] width 152 height 20
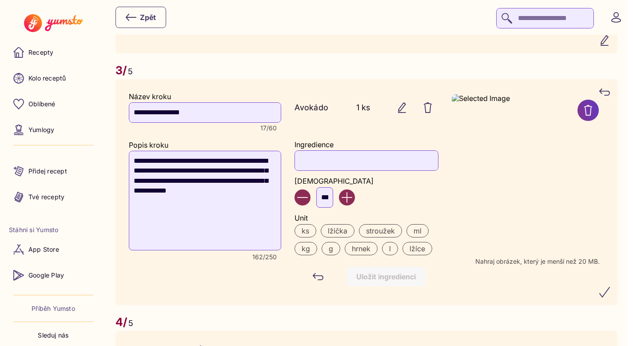
click at [332, 159] on input "Ingredience" at bounding box center [365, 160] width 143 height 20
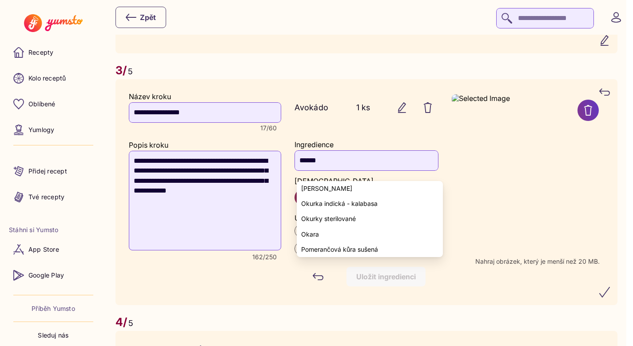
click at [334, 189] on span "[PERSON_NAME]" at bounding box center [326, 188] width 51 height 7
type input "**********"
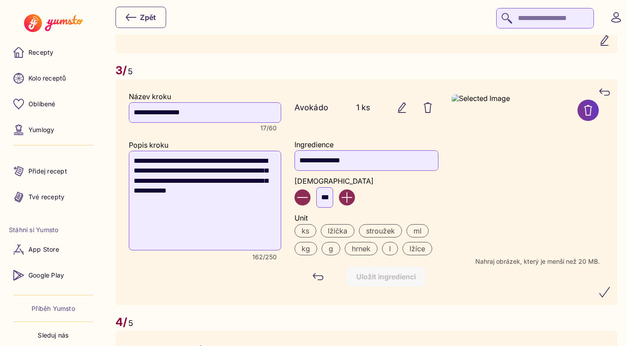
click at [333, 207] on input "***" at bounding box center [324, 197] width 17 height 20
type input "*"
type input "***"
click at [337, 255] on label "g" at bounding box center [331, 248] width 19 height 13
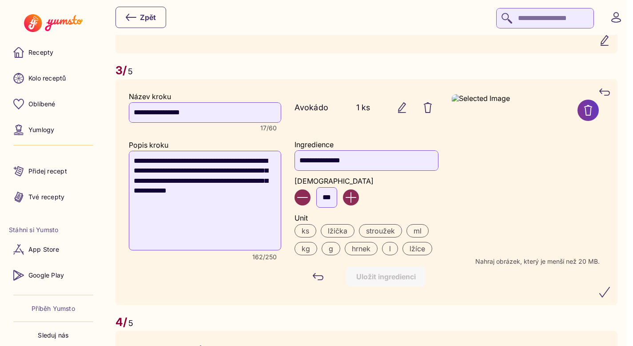
scroll to position [0, 0]
click at [397, 281] on div "Uložit ingredienci" at bounding box center [386, 276] width 60 height 10
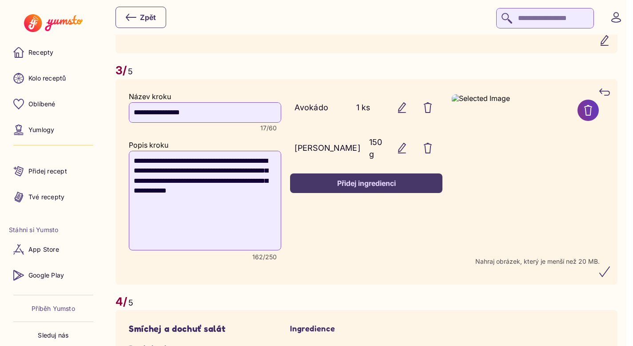
click at [609, 277] on icon "submit" at bounding box center [604, 271] width 11 height 11
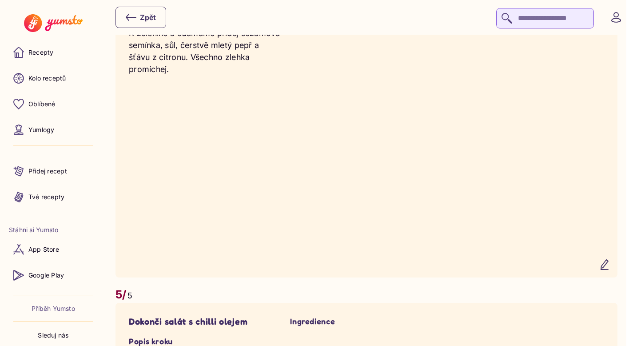
scroll to position [1579, 0]
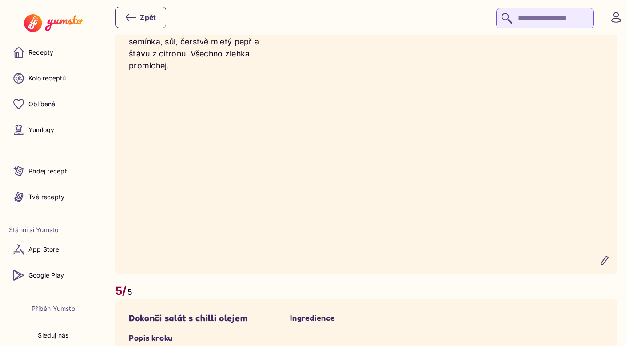
click at [608, 266] on icon "button" at bounding box center [604, 261] width 7 height 10
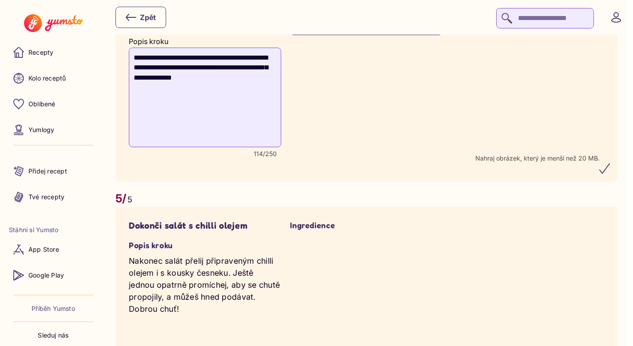
scroll to position [1483, 0]
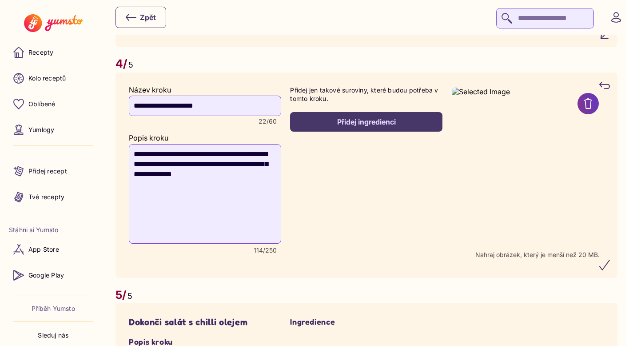
click at [385, 127] on div "Přidej ingredienci" at bounding box center [366, 122] width 133 height 10
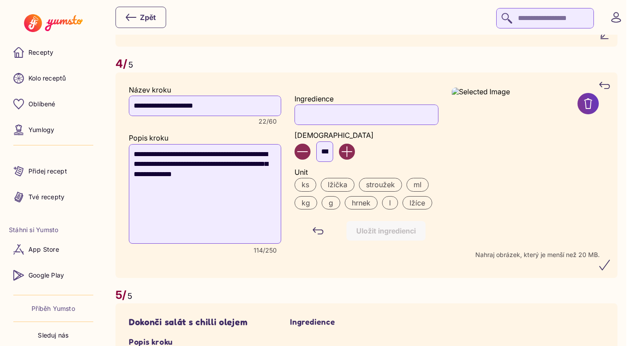
click at [317, 125] on input "Ingredience" at bounding box center [365, 114] width 143 height 20
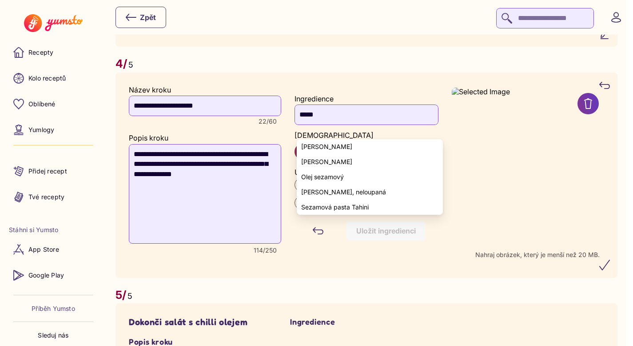
click at [313, 148] on span "[PERSON_NAME]" at bounding box center [326, 146] width 51 height 7
type input "**********"
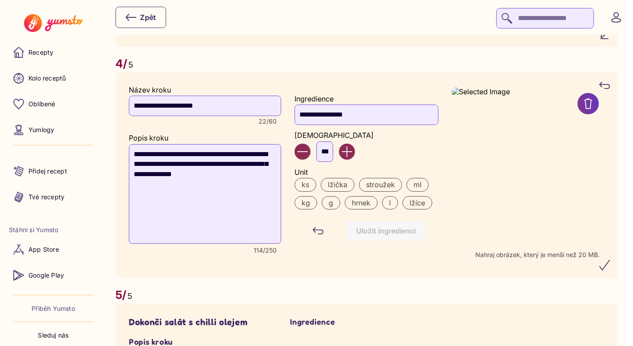
click at [332, 162] on input "***" at bounding box center [324, 151] width 17 height 20
type input "*"
click at [334, 209] on label "g" at bounding box center [331, 202] width 19 height 13
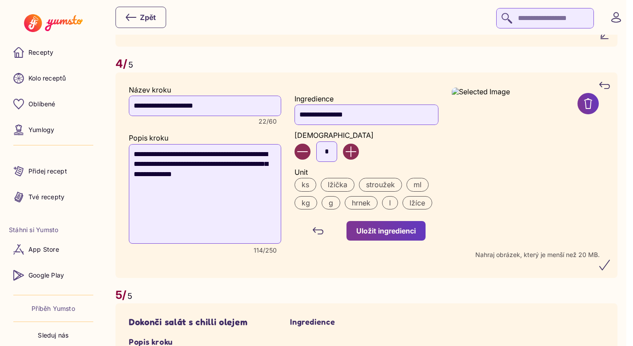
click at [379, 240] on button "Uložit ingredienci" at bounding box center [385, 231] width 79 height 20
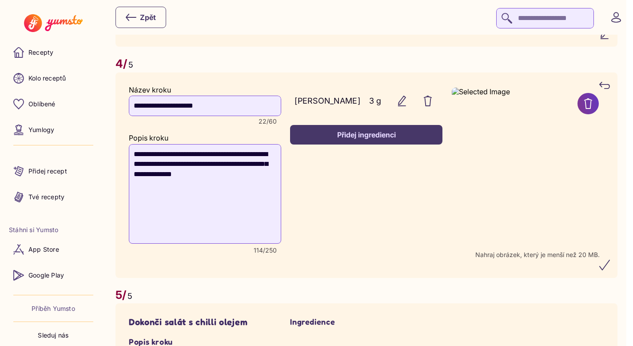
click at [354, 139] on div "Přidej ingredienci" at bounding box center [366, 135] width 133 height 10
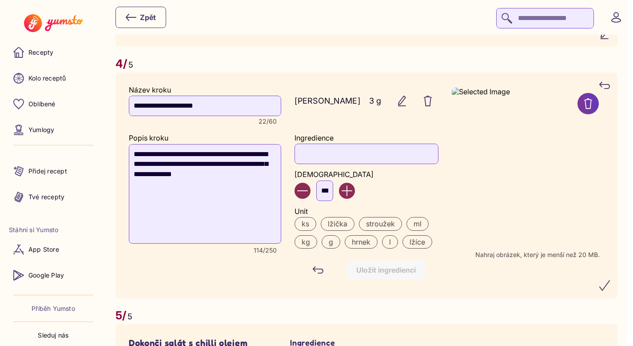
click at [331, 163] on input "Ingredience" at bounding box center [365, 153] width 143 height 20
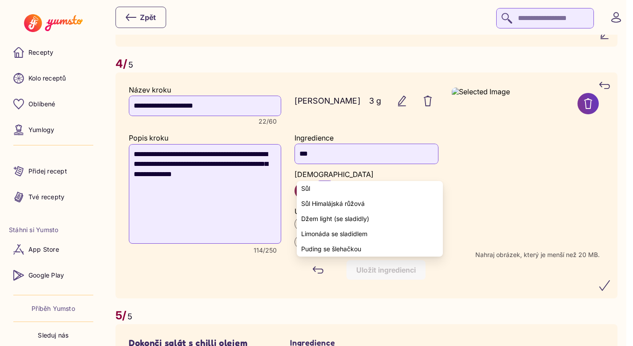
click at [310, 185] on yumsto-option "Sůl" at bounding box center [370, 188] width 146 height 15
type input "***"
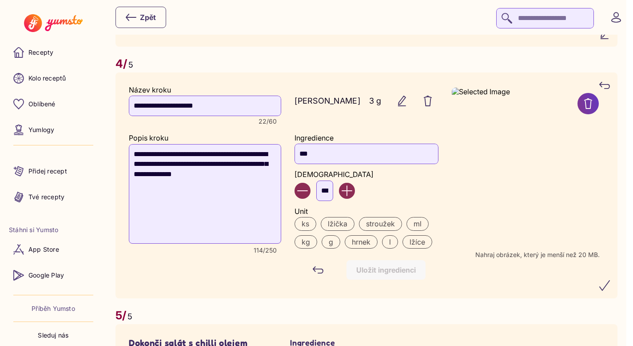
click at [325, 201] on input "***" at bounding box center [324, 190] width 17 height 20
type input "*"
click at [335, 248] on label "g" at bounding box center [331, 241] width 19 height 13
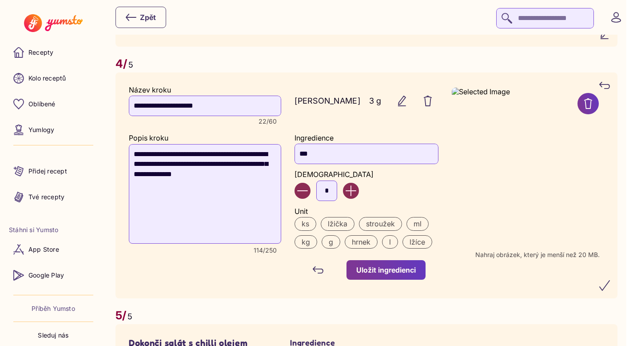
click at [330, 201] on input "*" at bounding box center [326, 190] width 21 height 20
click at [346, 260] on button "Uložit ingredienci" at bounding box center [385, 270] width 79 height 20
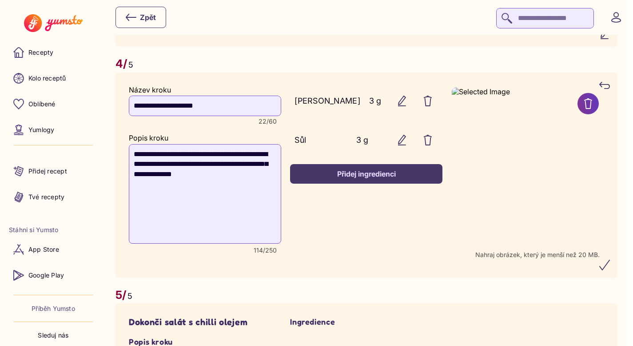
click at [329, 179] on div "Přidej ingredienci" at bounding box center [366, 174] width 133 height 10
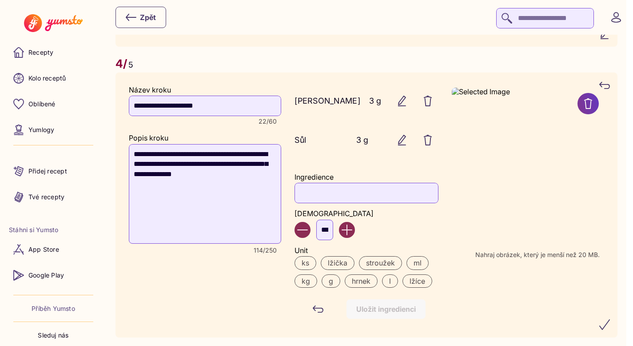
click at [326, 203] on input "Ingredience" at bounding box center [365, 193] width 143 height 20
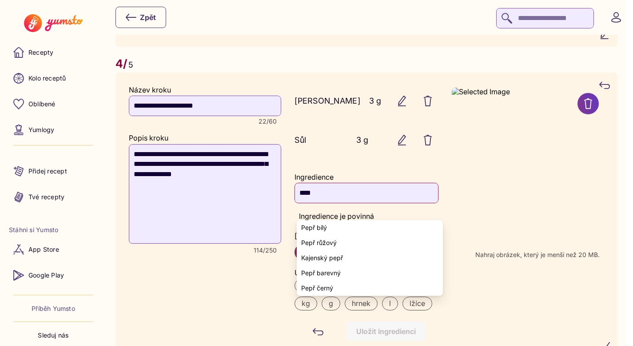
click at [328, 269] on span "Pepř barevný" at bounding box center [321, 272] width 40 height 7
type input "**********"
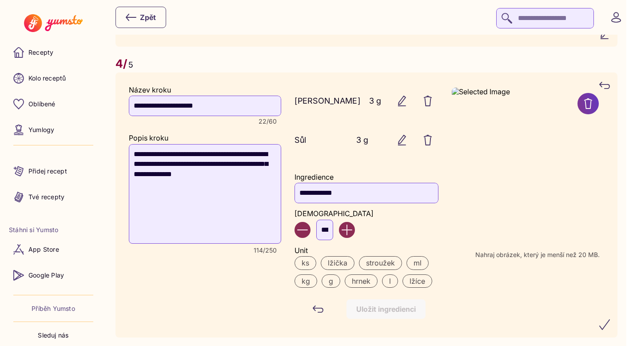
click at [327, 240] on input "***" at bounding box center [324, 229] width 17 height 20
type input "*"
click at [334, 287] on label "g" at bounding box center [331, 280] width 19 height 13
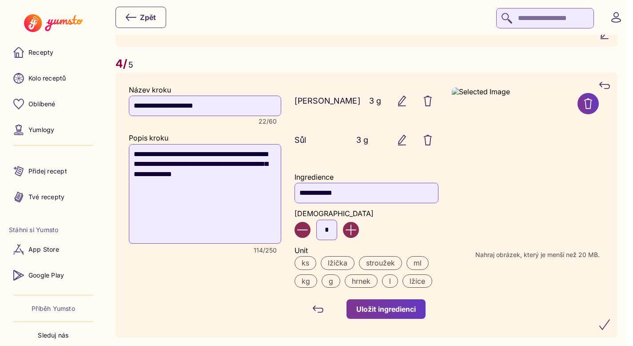
click at [375, 314] on div "Uložit ingredienci" at bounding box center [386, 309] width 60 height 10
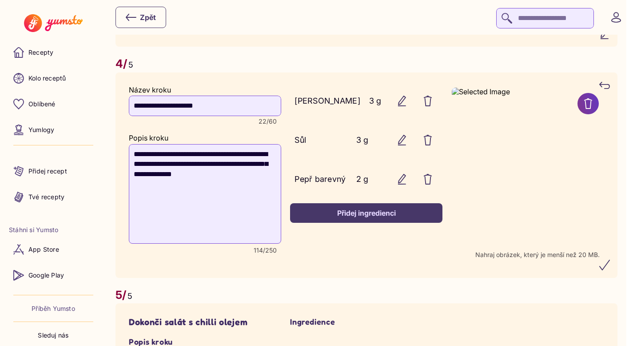
click at [406, 145] on icon "button" at bounding box center [402, 140] width 11 height 11
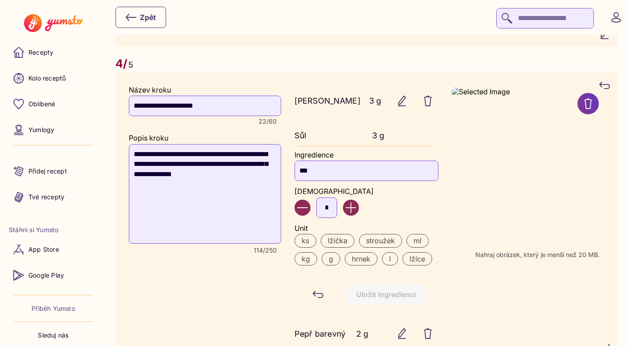
click at [331, 218] on input "*" at bounding box center [326, 207] width 21 height 20
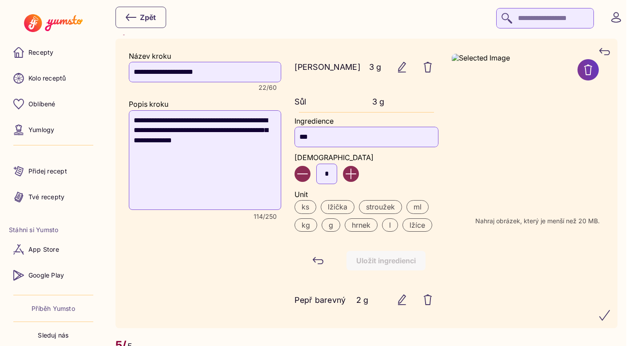
scroll to position [1522, 0]
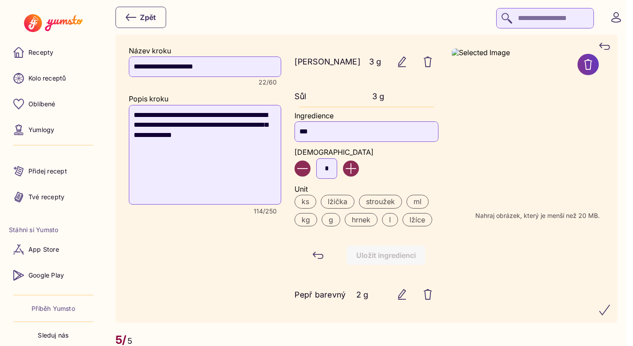
type input "*"
click at [332, 226] on label "g" at bounding box center [331, 219] width 19 height 13
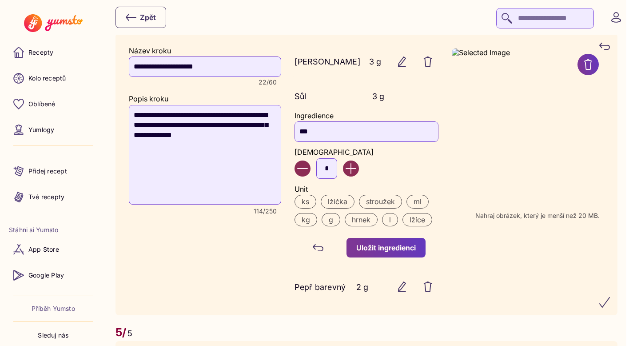
click at [381, 253] on button "Uložit ingredienci" at bounding box center [385, 248] width 79 height 20
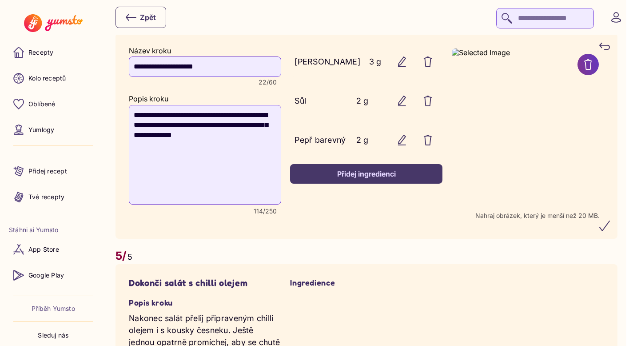
click at [353, 179] on div "Přidej ingredienci" at bounding box center [366, 174] width 133 height 10
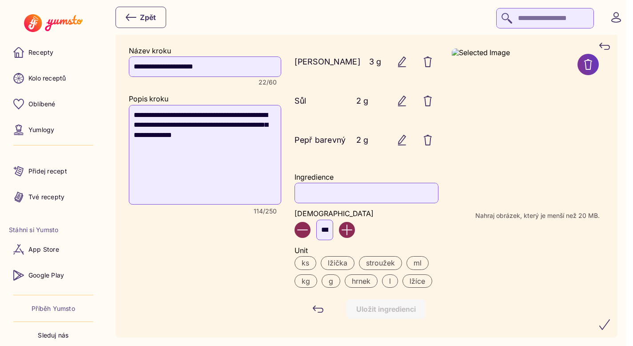
click at [318, 203] on input "Ingredience" at bounding box center [365, 193] width 143 height 20
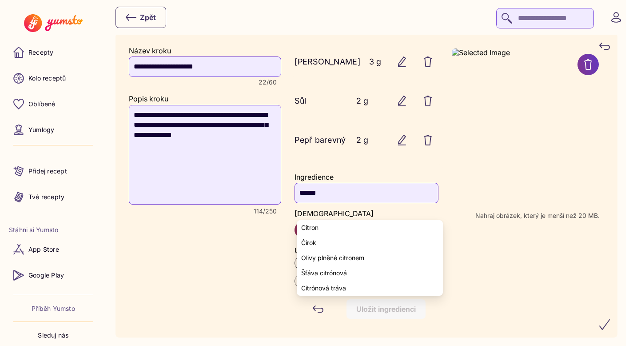
click at [324, 270] on span "Šťáva citrónová" at bounding box center [324, 272] width 46 height 7
type input "**********"
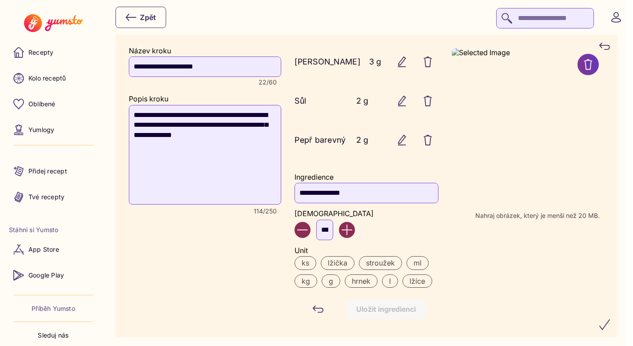
click at [328, 240] on input "***" at bounding box center [324, 229] width 17 height 20
type input "*"
click at [334, 269] on label "lžička" at bounding box center [338, 262] width 34 height 13
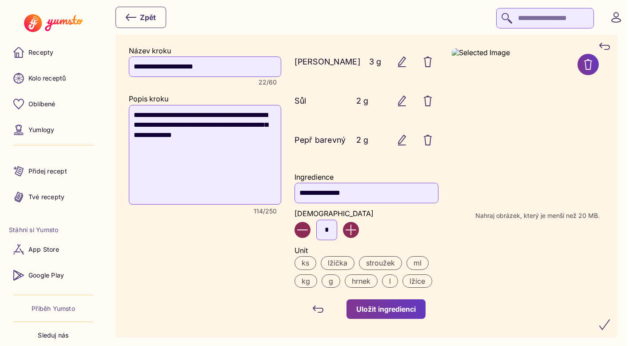
click at [398, 314] on div "Uložit ingredienci" at bounding box center [386, 309] width 60 height 10
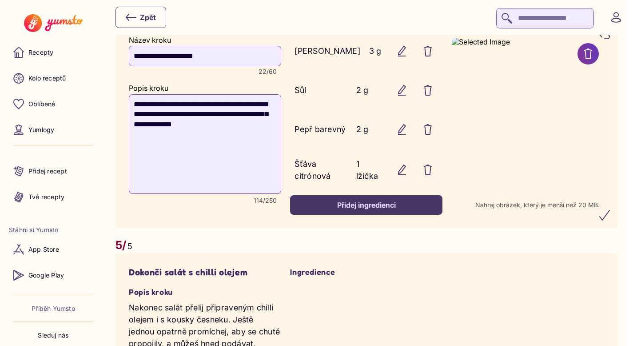
scroll to position [1534, 0]
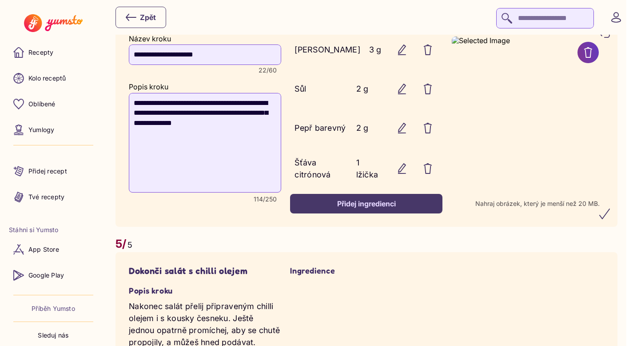
click at [609, 219] on icon "submit" at bounding box center [605, 214] width 10 height 10
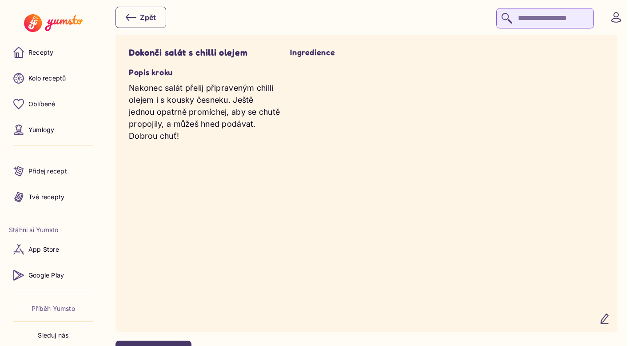
scroll to position [1904, 0]
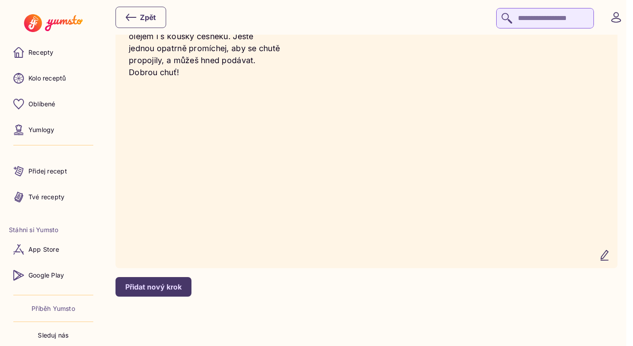
click at [329, 151] on div "Ingredience" at bounding box center [366, 119] width 152 height 271
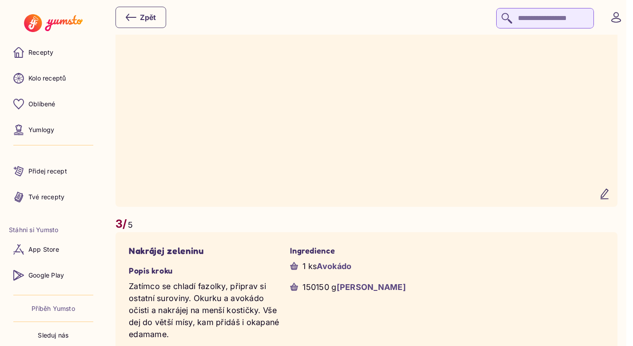
scroll to position [904, 0]
